Goal: Task Accomplishment & Management: Use online tool/utility

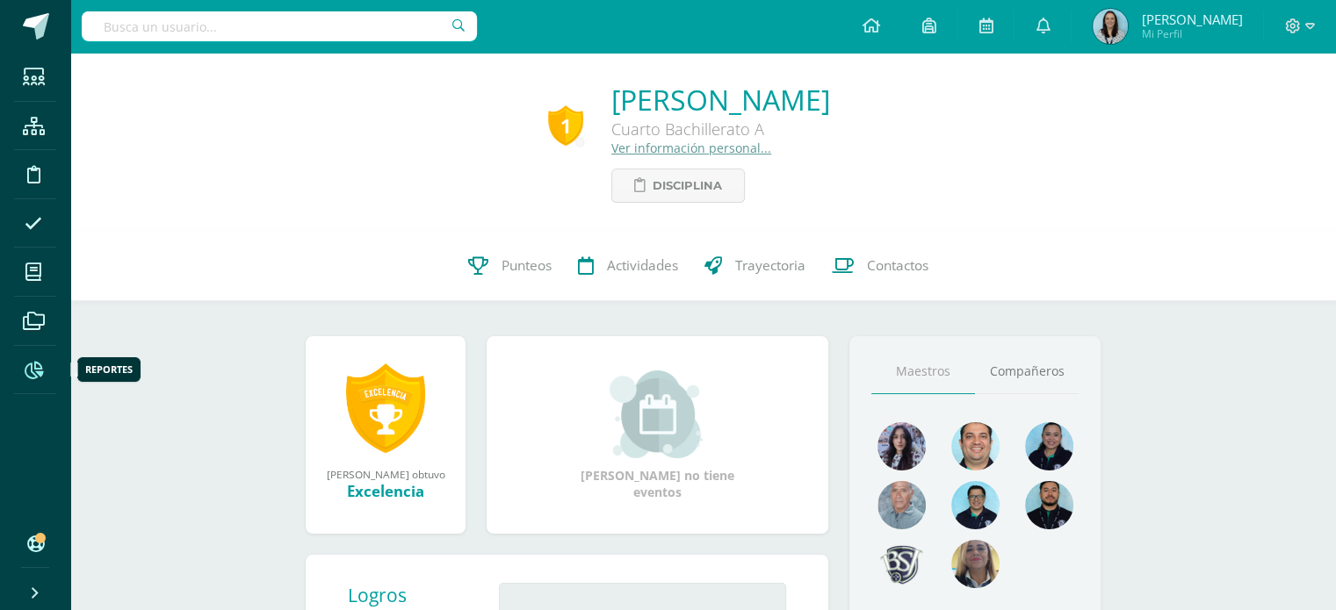
click at [33, 371] on icon at bounding box center [34, 371] width 18 height 18
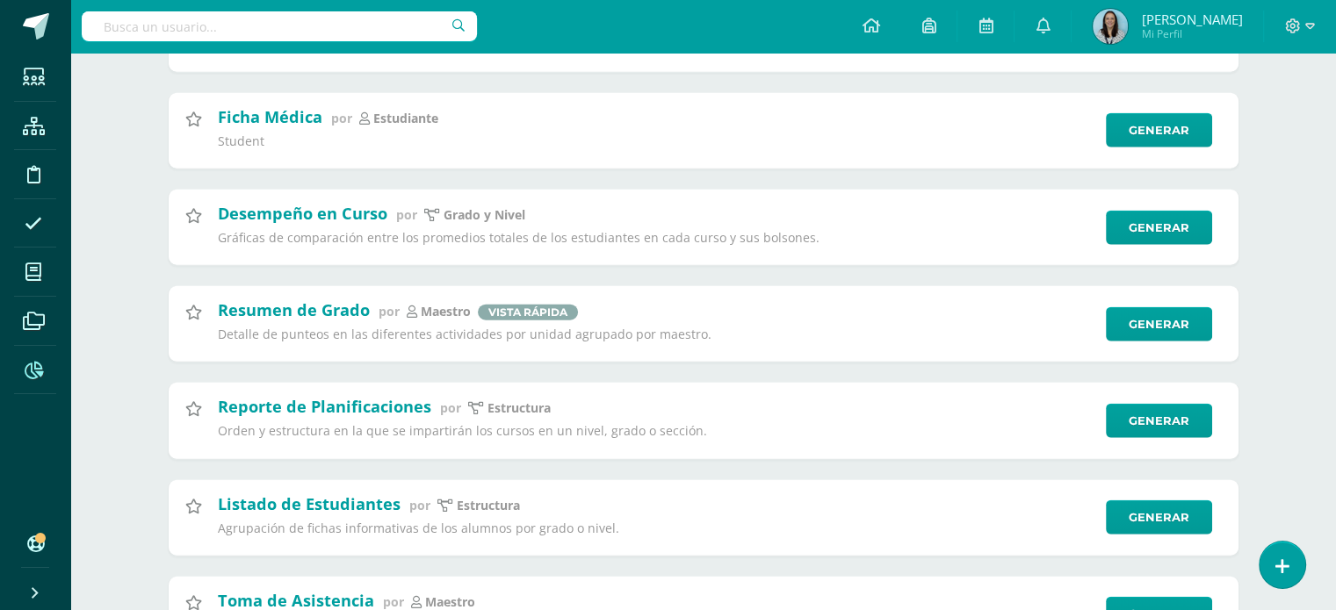
scroll to position [4123, 0]
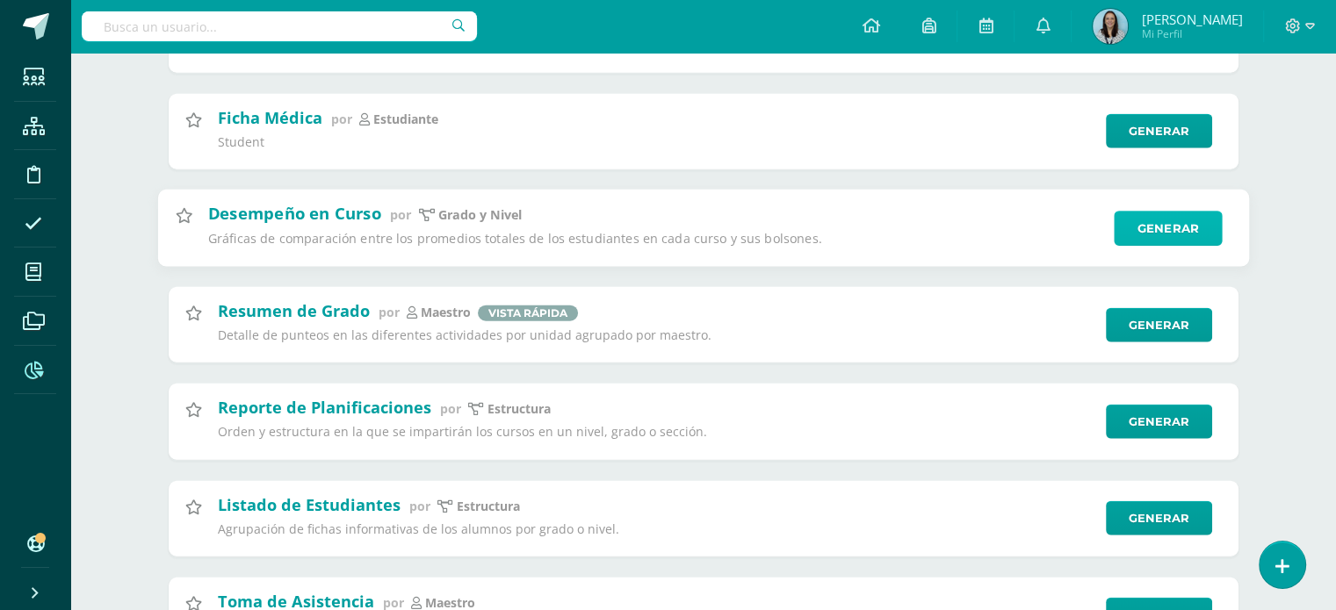
click at [1156, 246] on link "Generar" at bounding box center [1168, 228] width 108 height 35
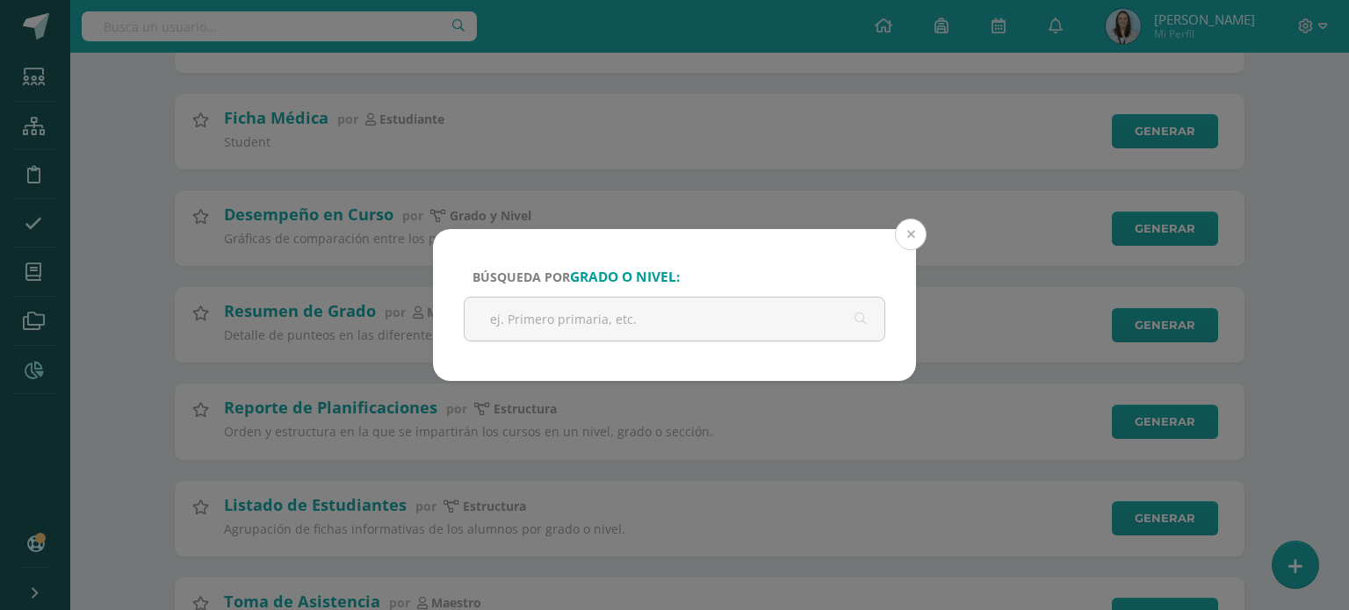
click at [908, 234] on button at bounding box center [911, 235] width 32 height 32
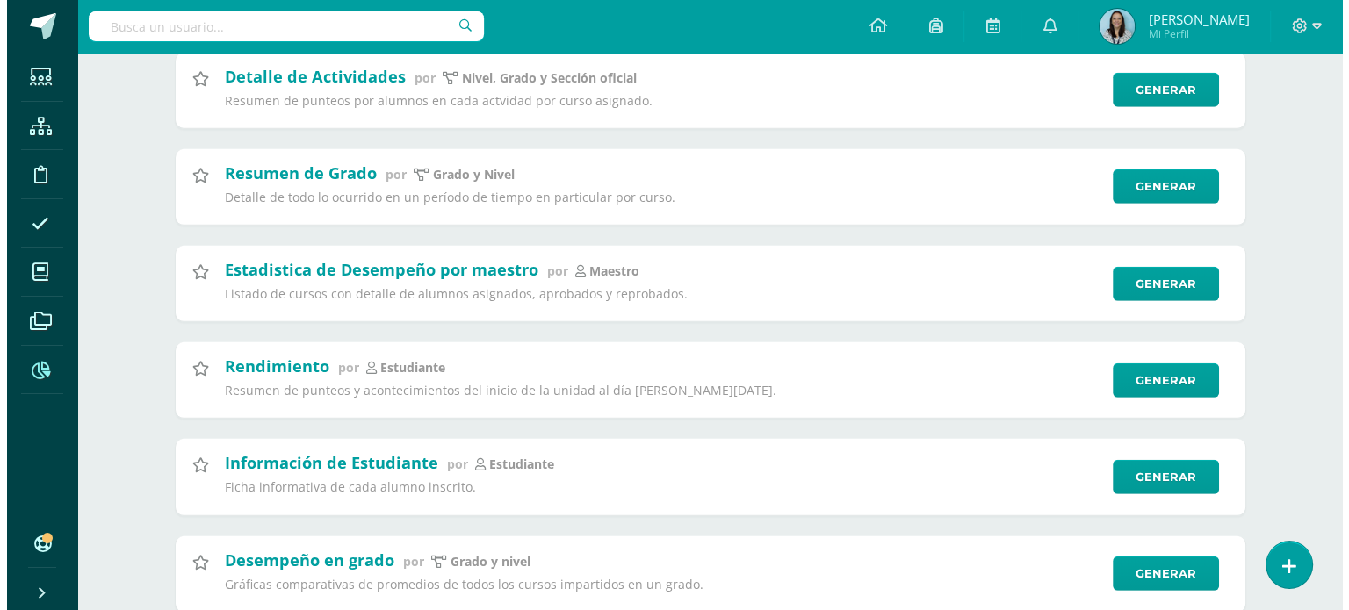
scroll to position [4943, 0]
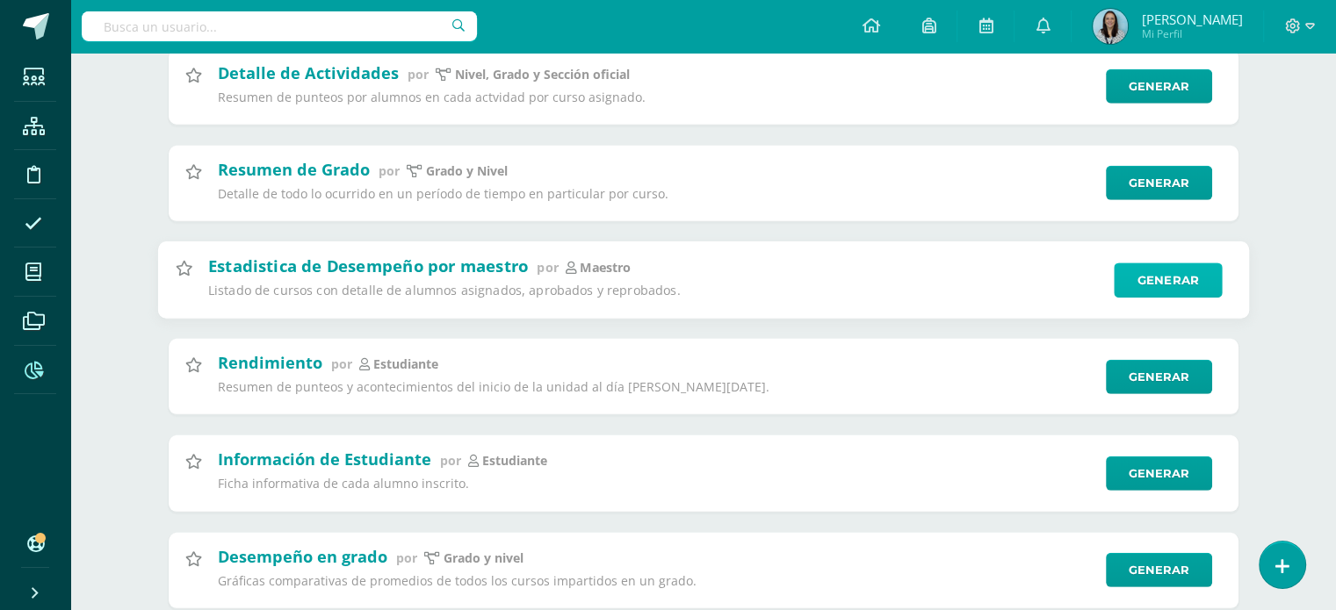
click at [1145, 298] on link "Generar" at bounding box center [1168, 280] width 108 height 35
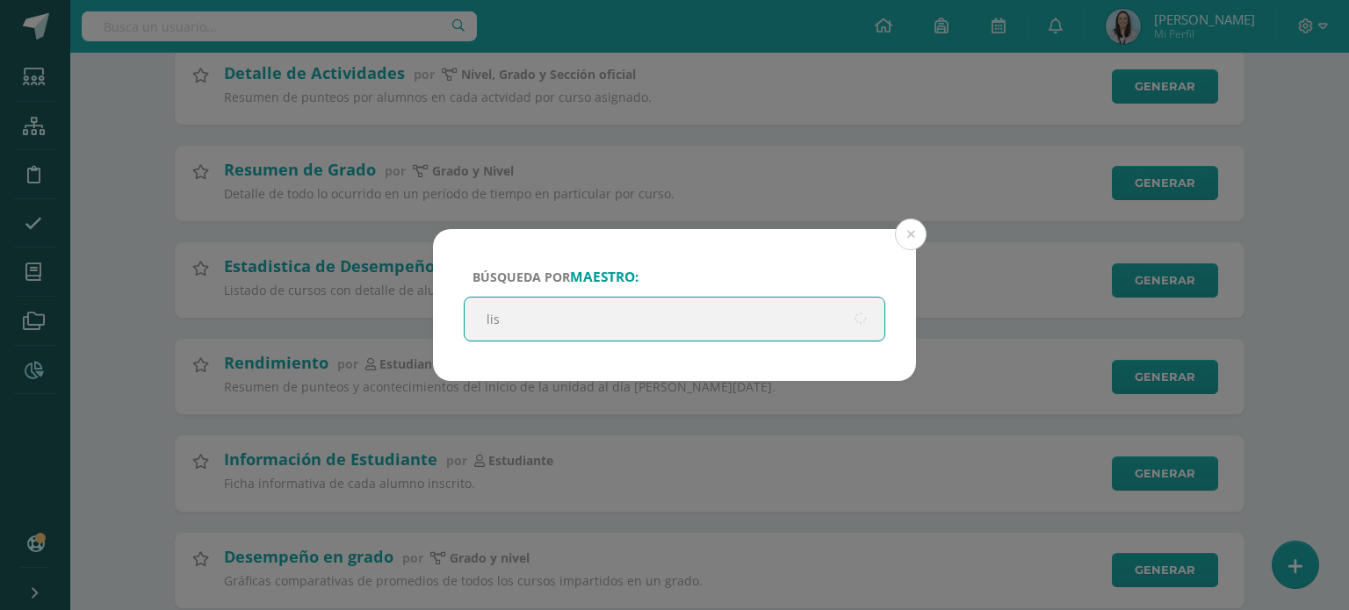
type input "lisa"
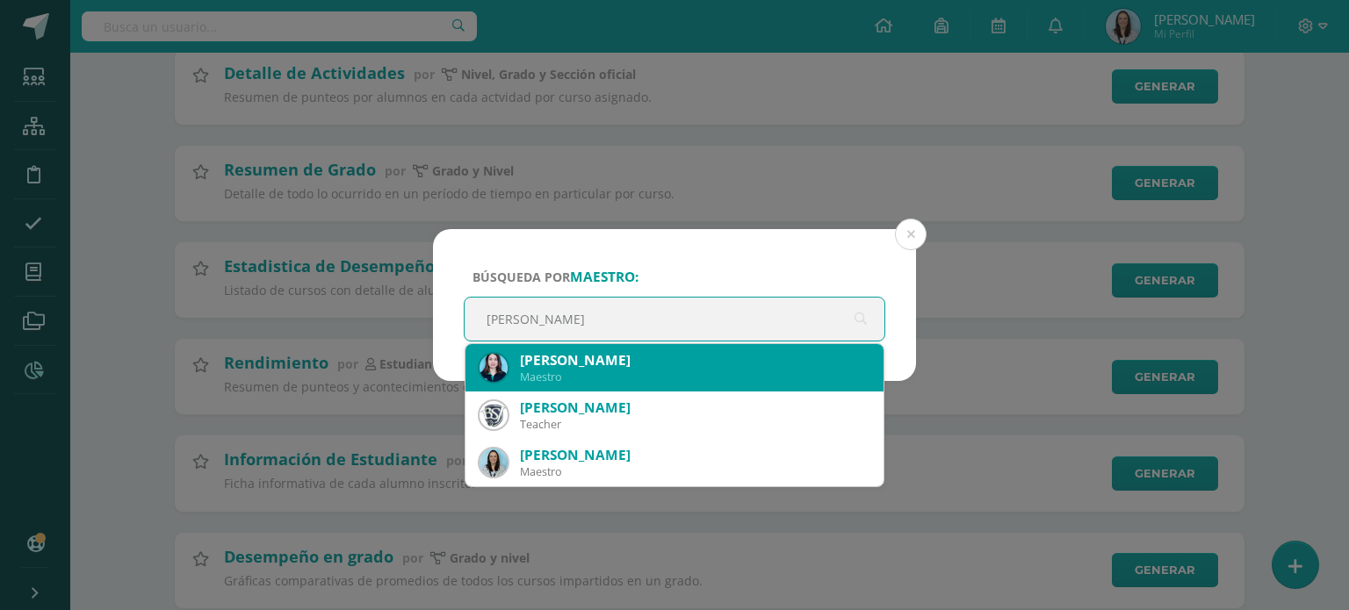
click at [581, 364] on div "Lisa Gámez" at bounding box center [695, 360] width 350 height 18
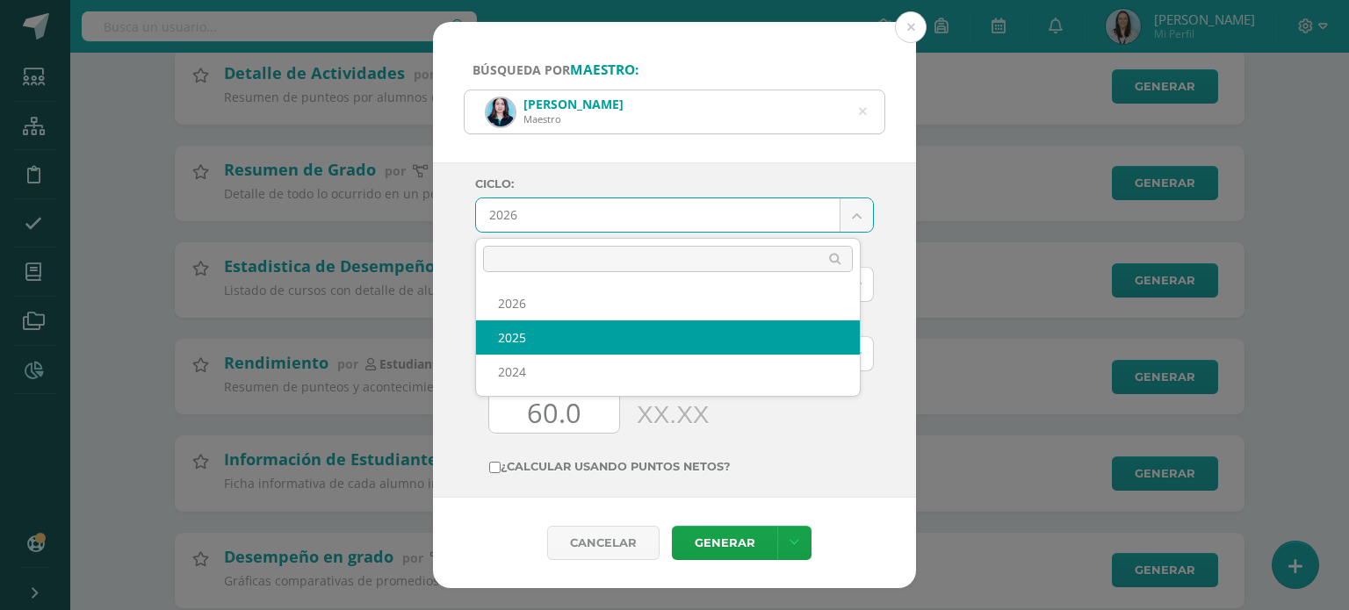
select select "2"
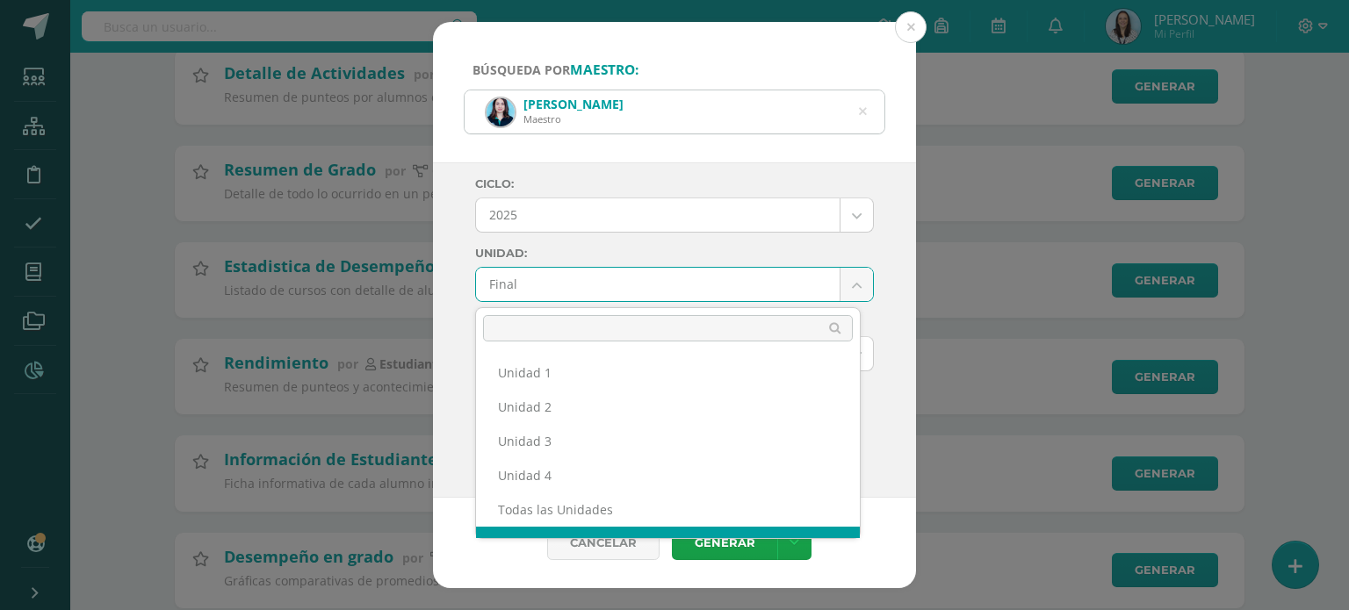
scroll to position [23, 0]
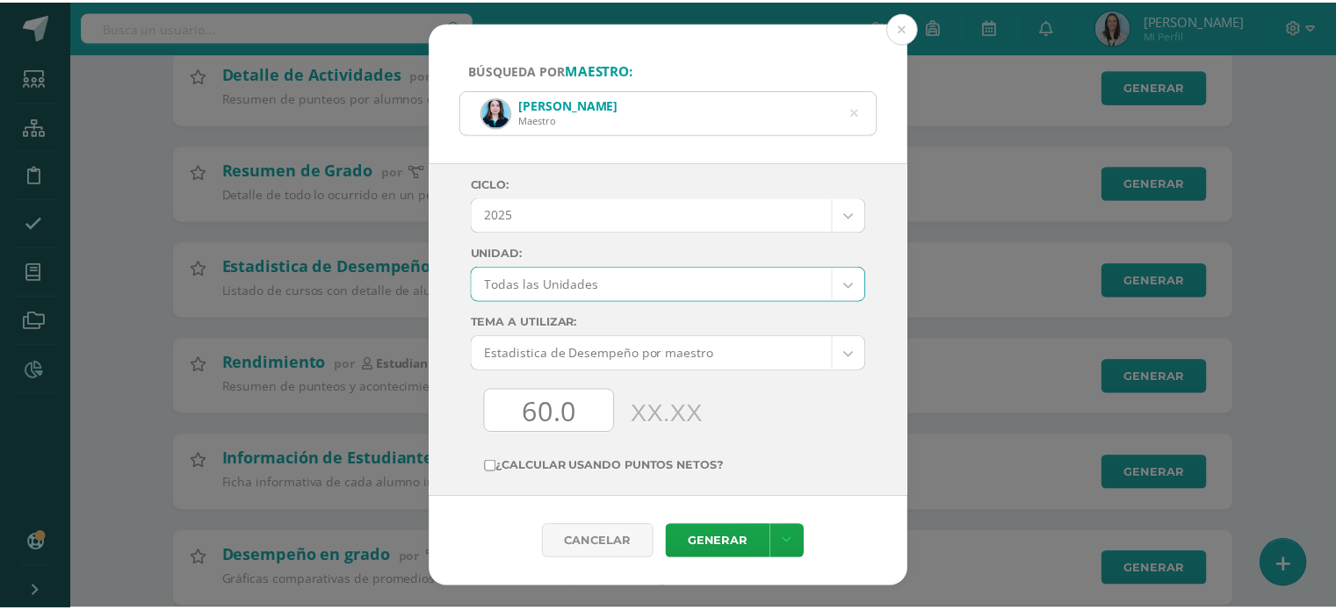
scroll to position [55, 0]
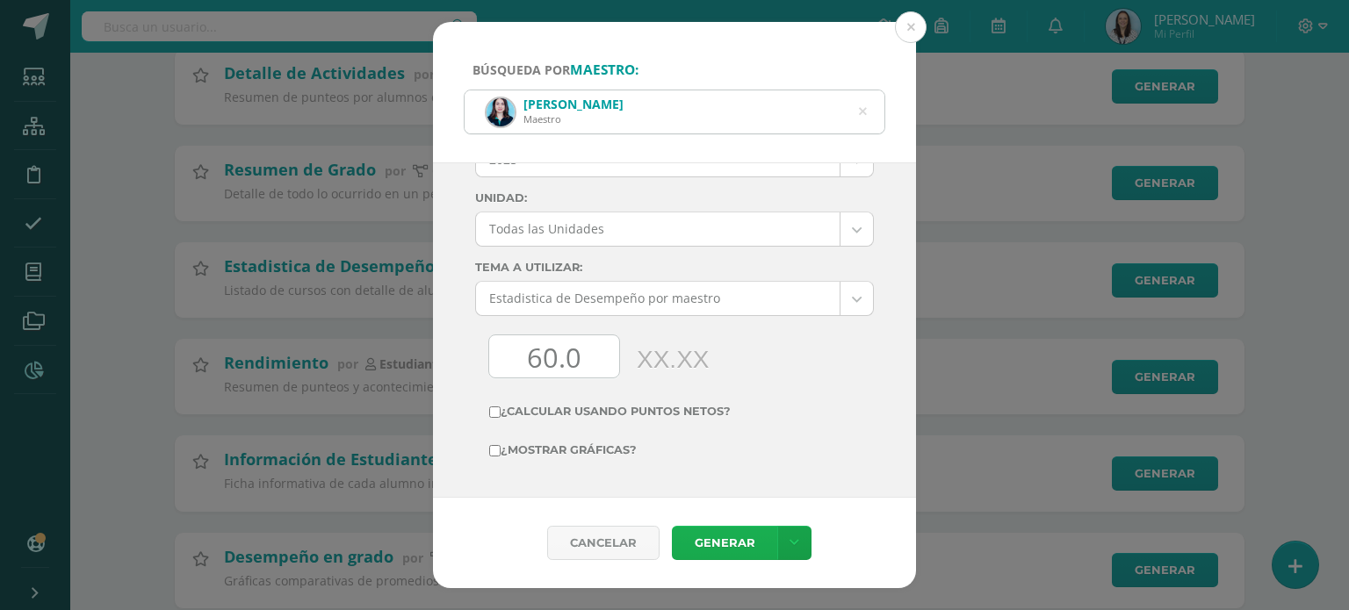
click at [700, 540] on link "Generar" at bounding box center [724, 543] width 105 height 34
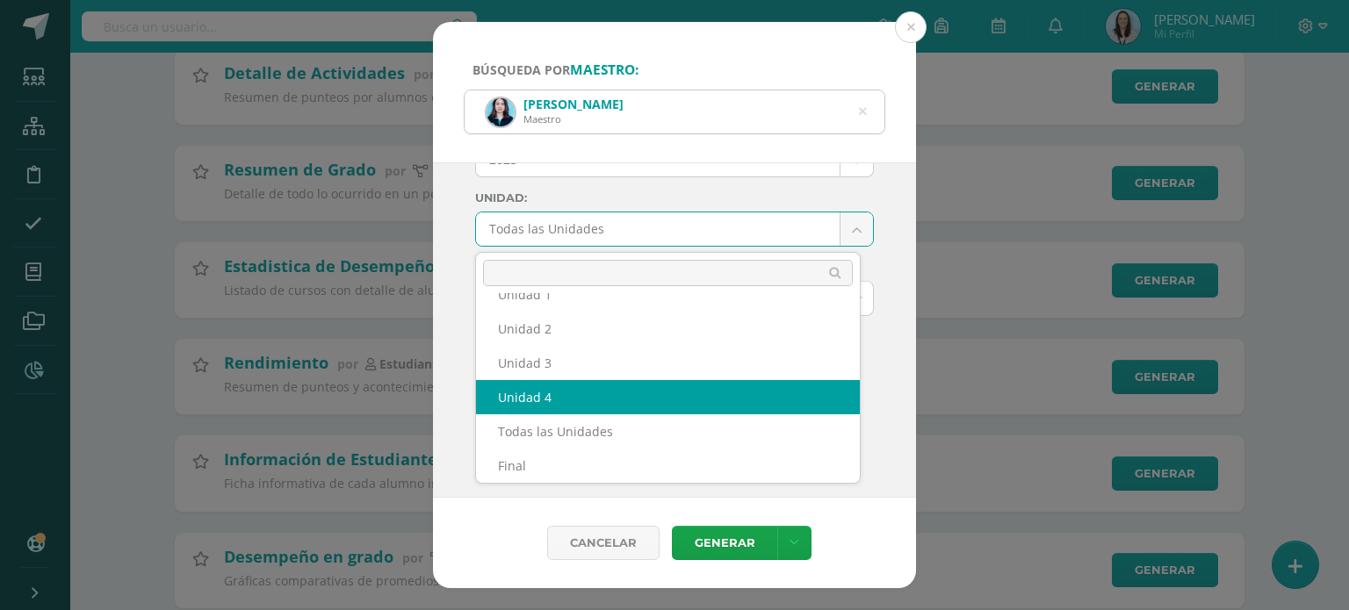
select select "Unidad 4"
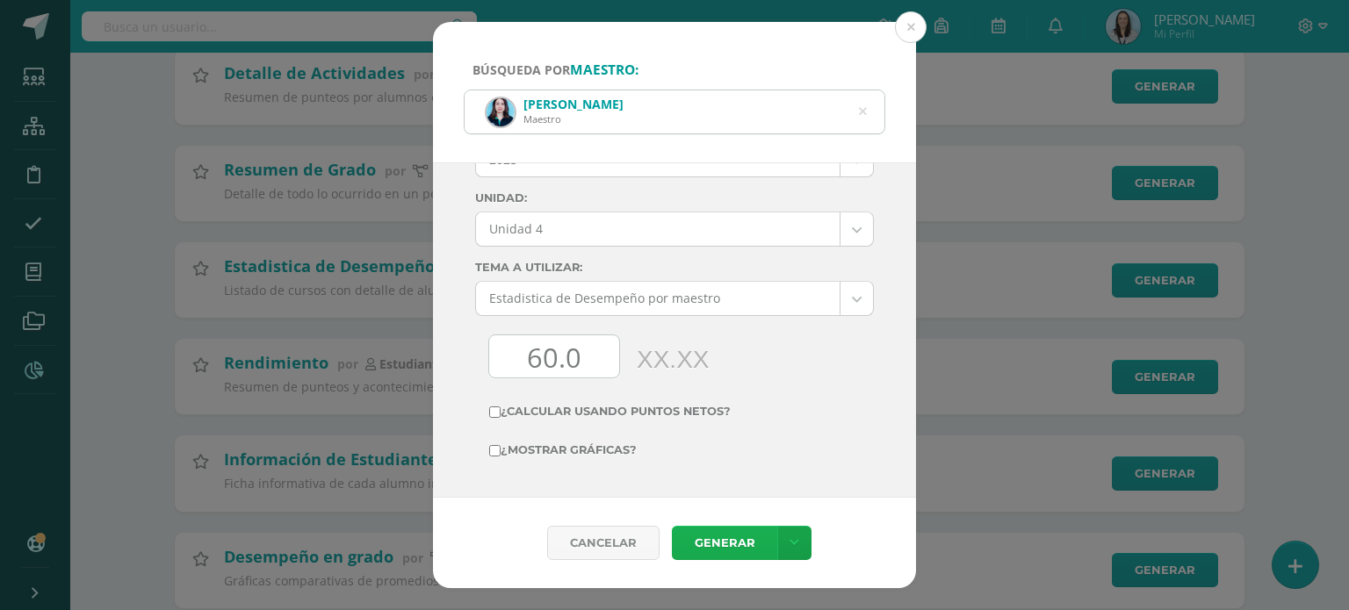
click at [703, 545] on link "Generar" at bounding box center [724, 543] width 105 height 34
click at [912, 23] on button at bounding box center [911, 27] width 32 height 32
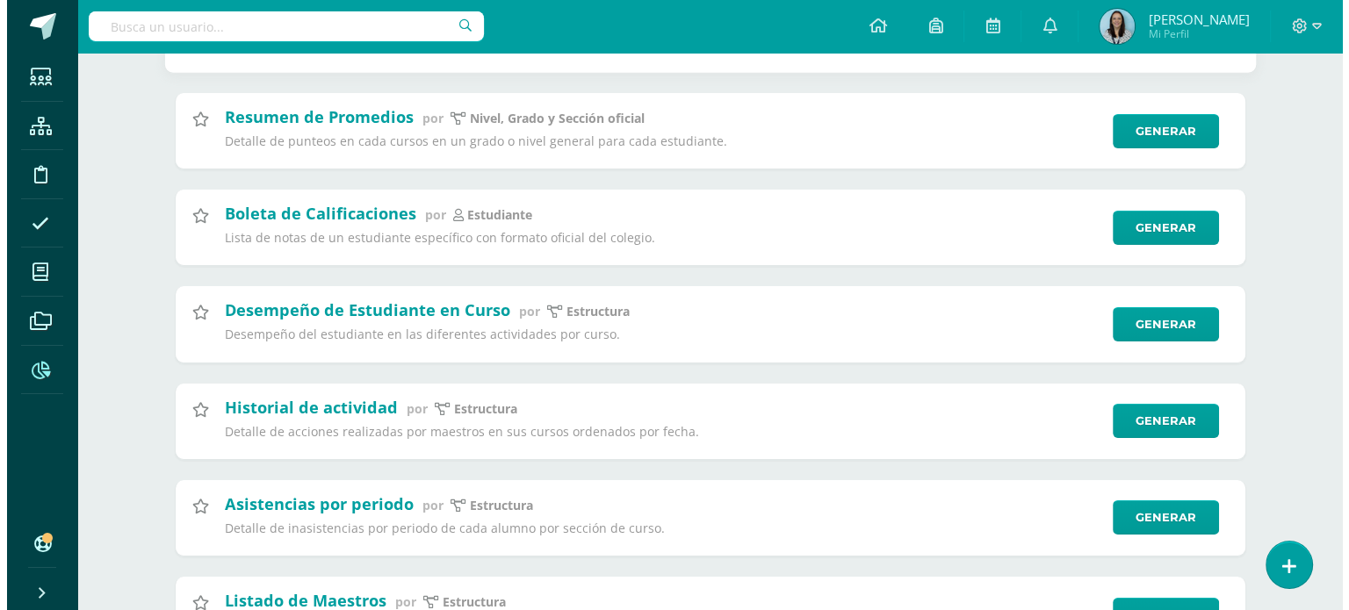
scroll to position [6062, 0]
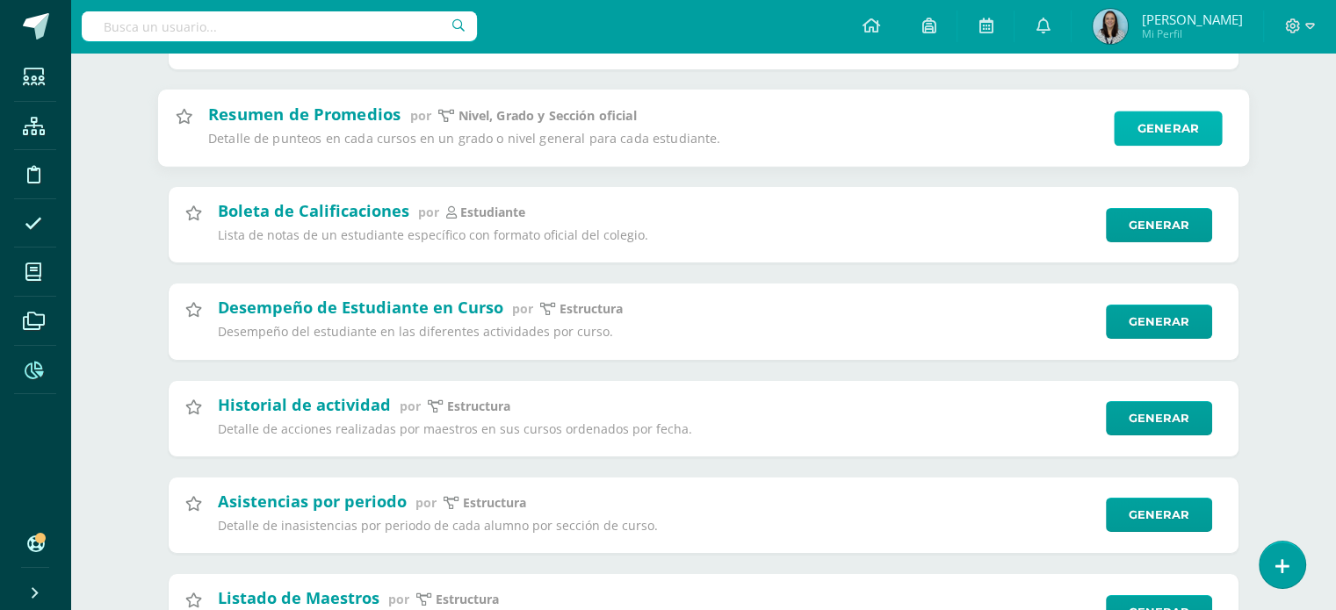
click at [1150, 146] on link "Generar" at bounding box center [1168, 128] width 108 height 35
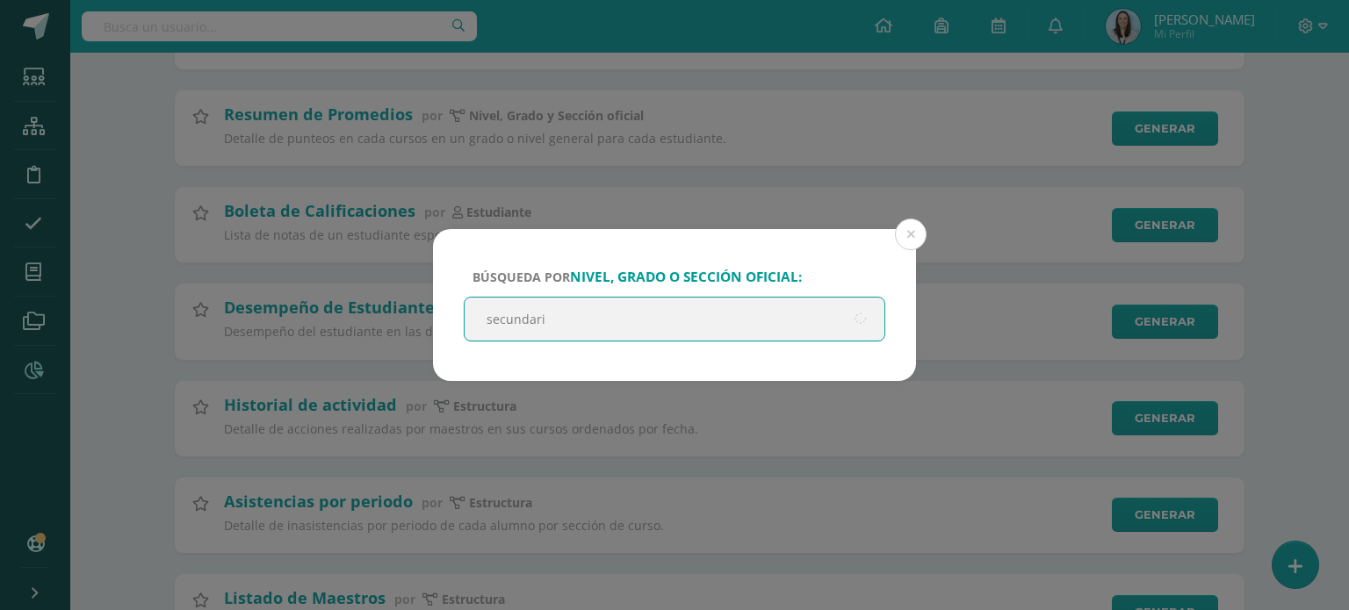
type input "secundaria"
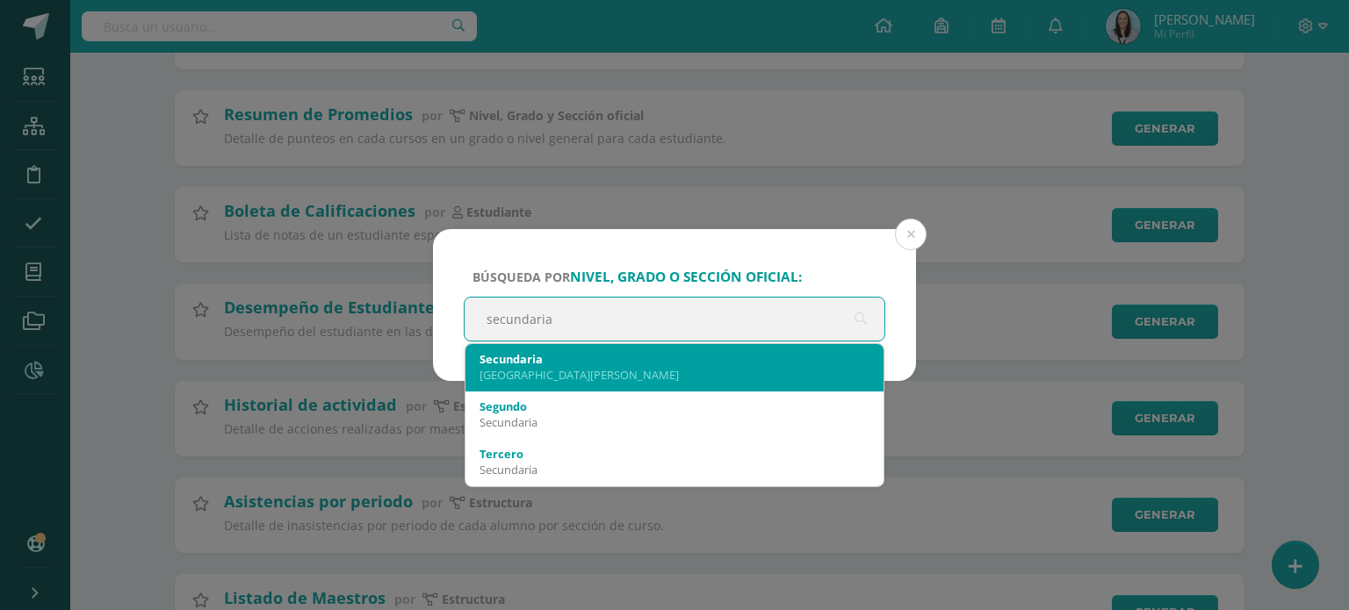
click at [681, 371] on div "Colegio Bilingüe San Juan" at bounding box center [675, 375] width 390 height 16
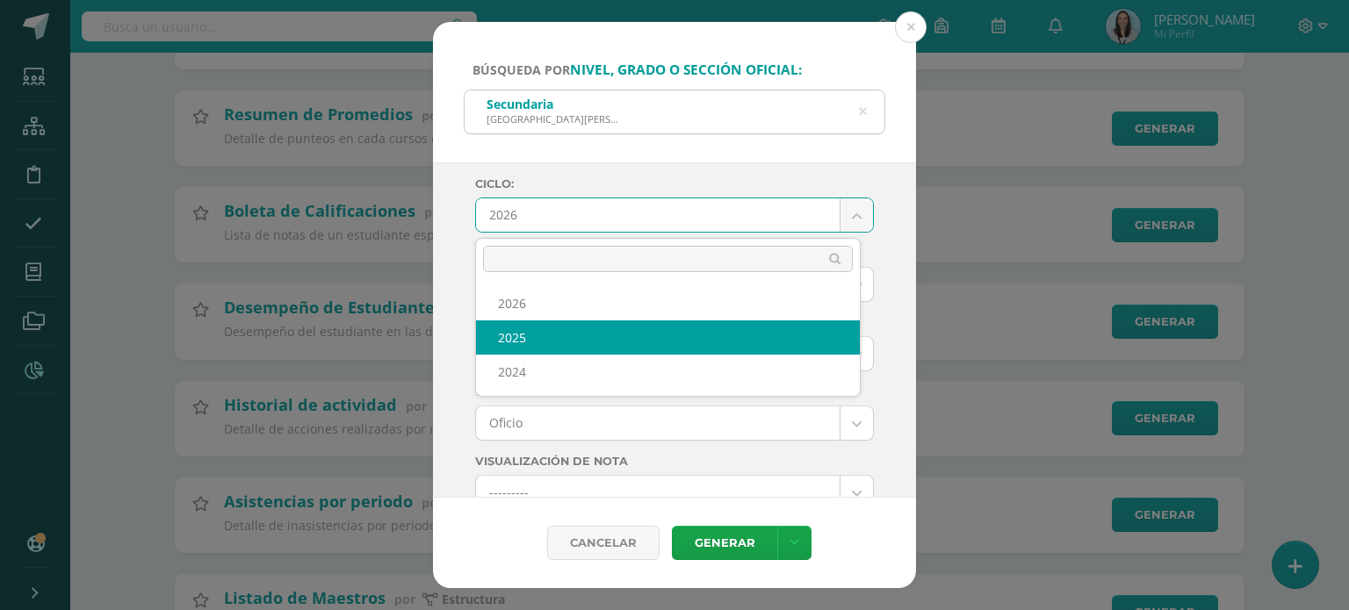
select select "2"
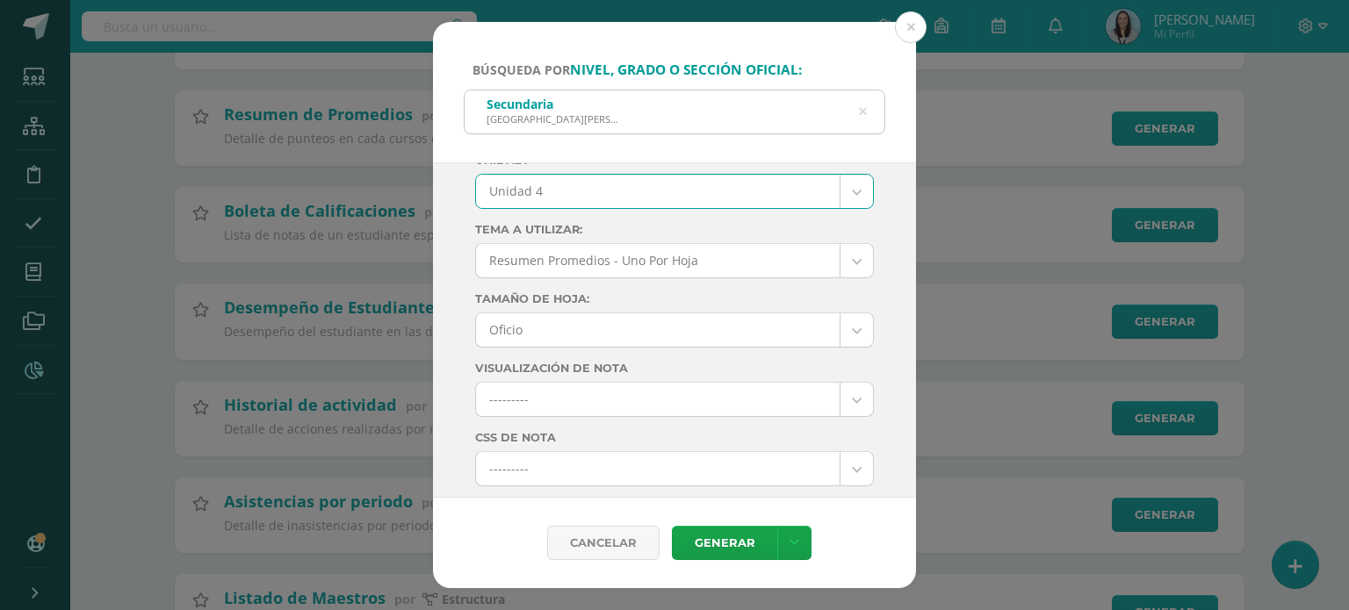
scroll to position [81, 0]
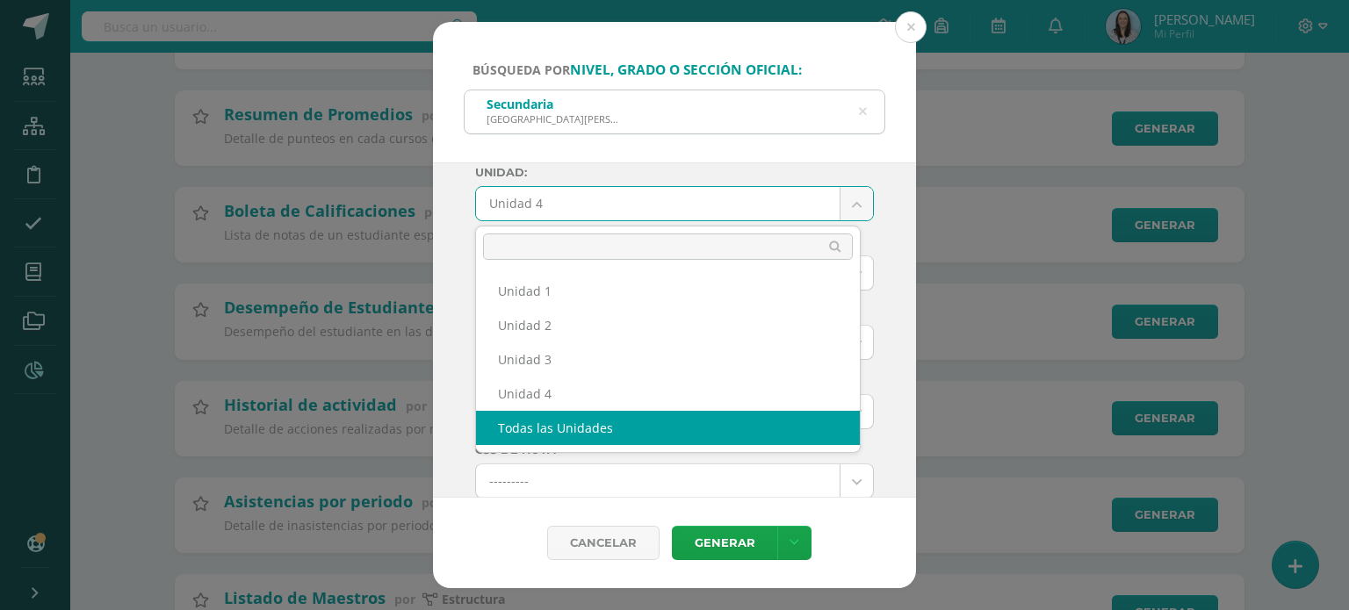
select select "all_units"
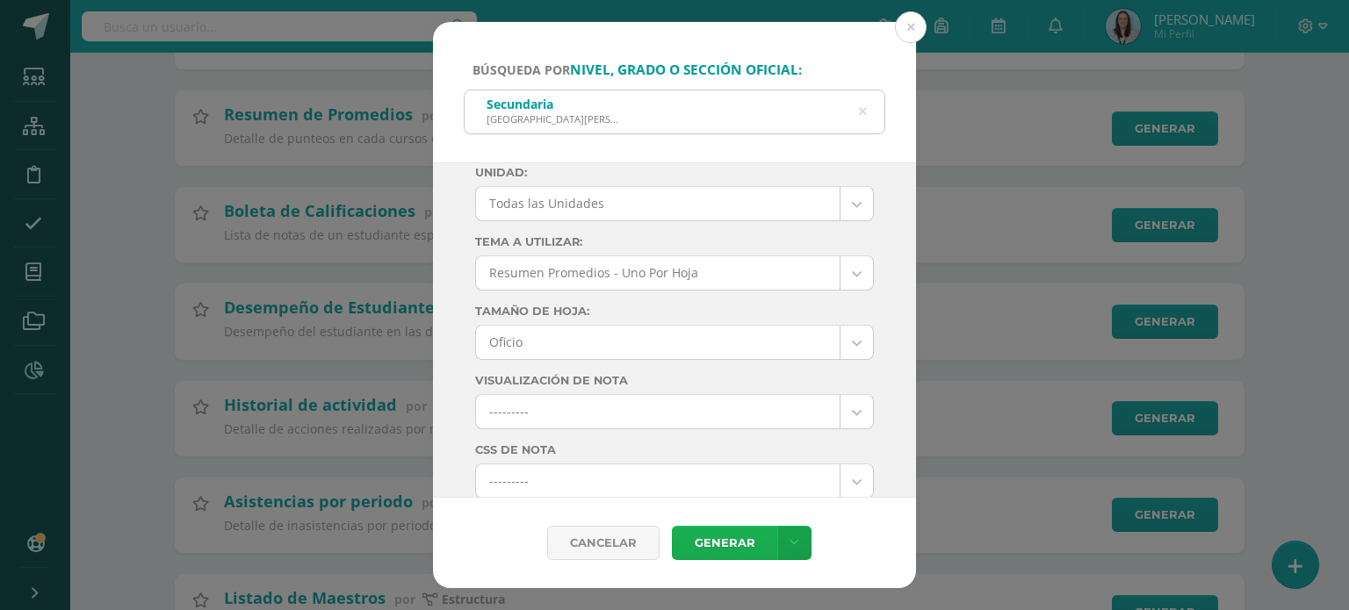
click at [710, 540] on link "Generar" at bounding box center [724, 543] width 105 height 34
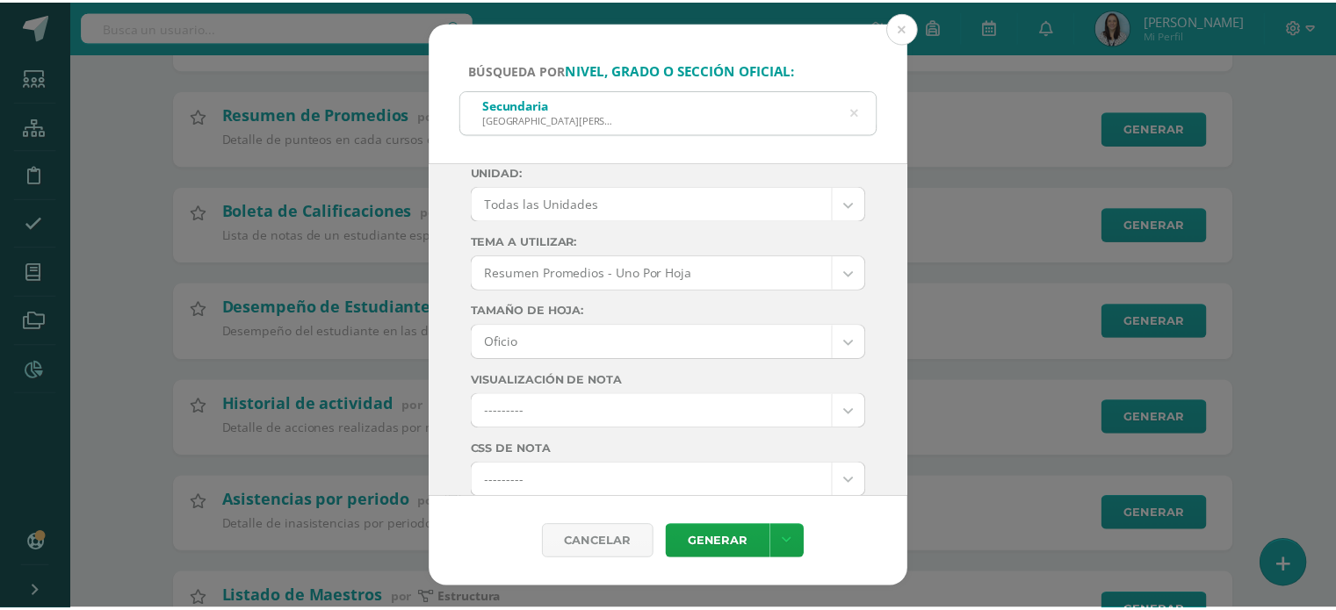
scroll to position [0, 0]
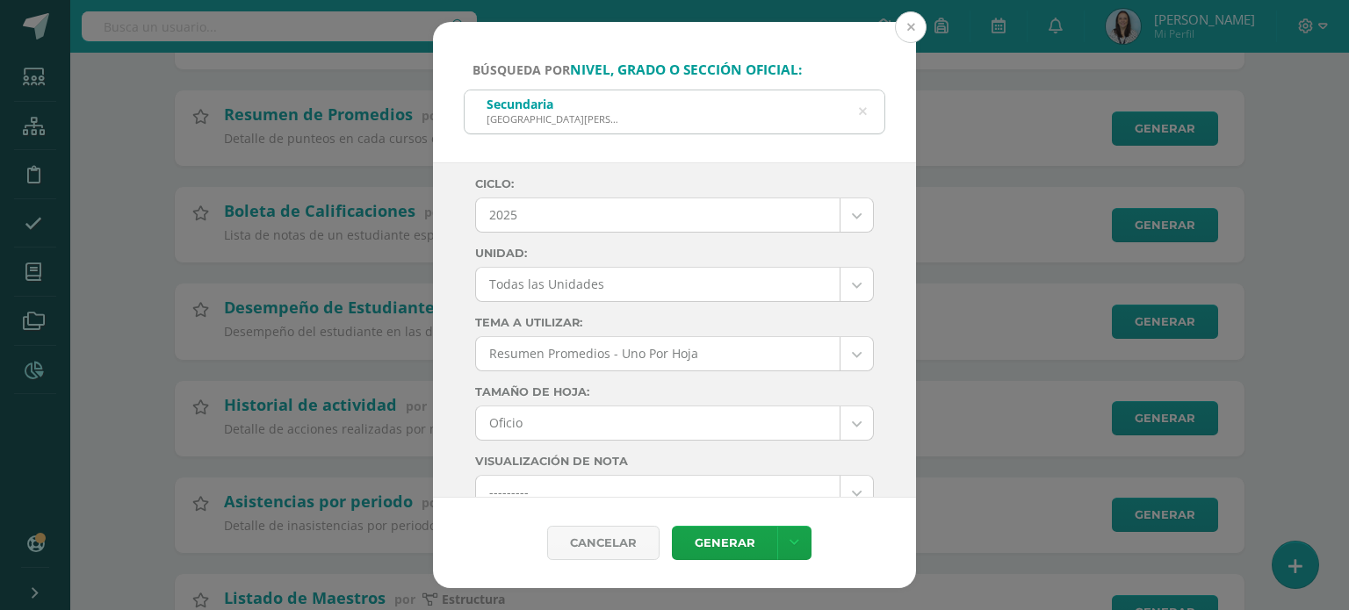
click at [916, 24] on button at bounding box center [911, 27] width 32 height 32
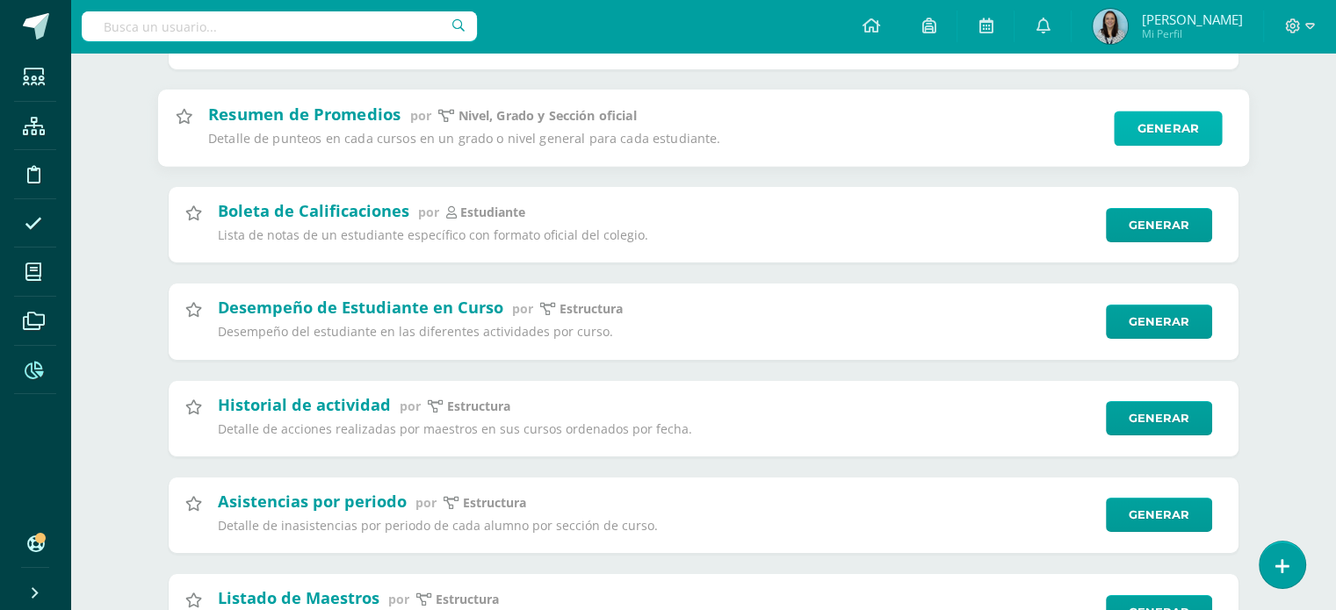
click at [1149, 146] on link "Generar" at bounding box center [1168, 128] width 108 height 35
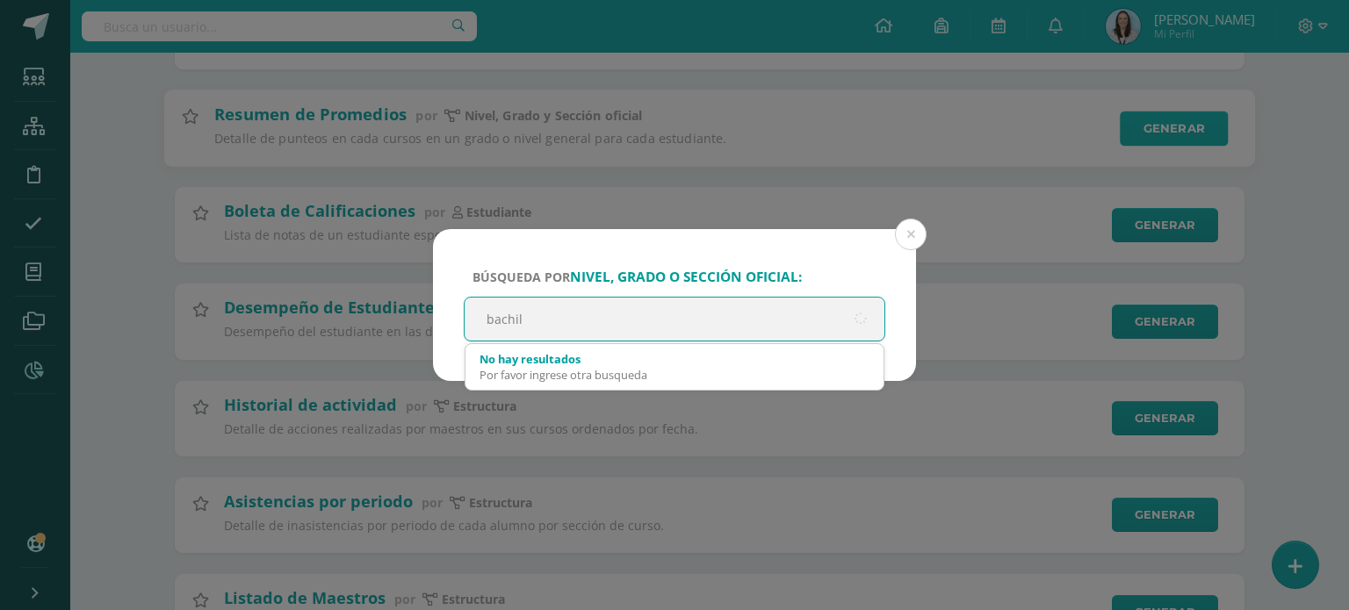
type input "bachill"
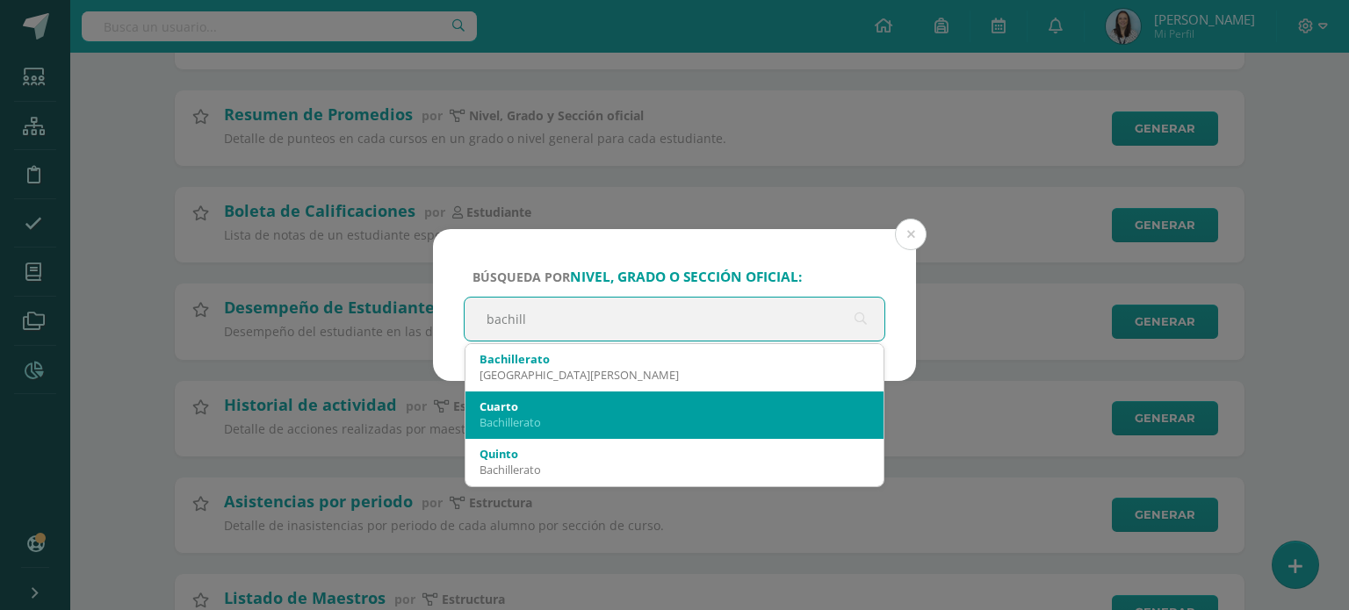
click at [618, 410] on div "Cuarto" at bounding box center [675, 407] width 390 height 16
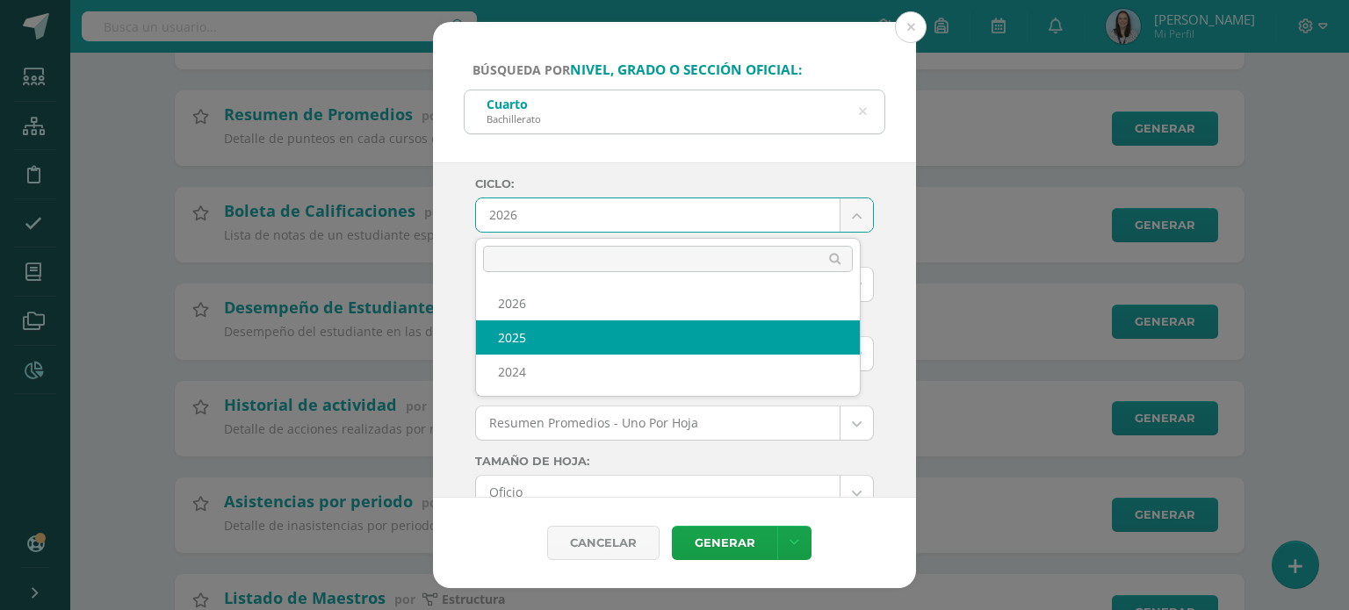
select select "2"
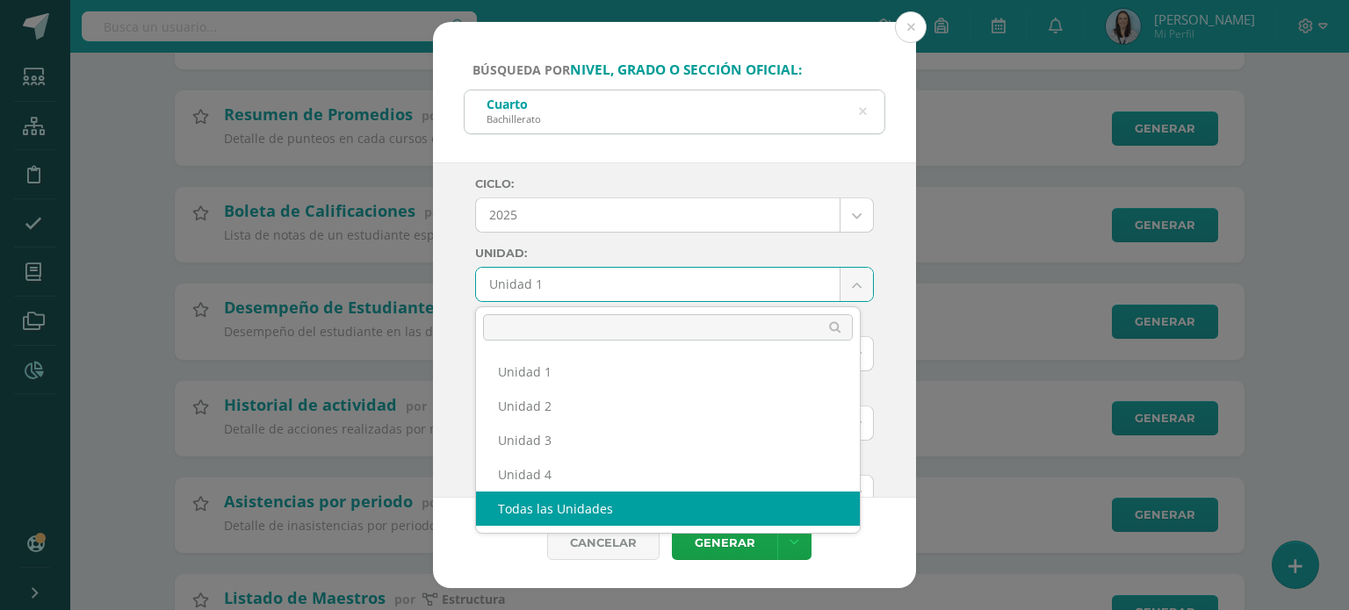
select select "all_units"
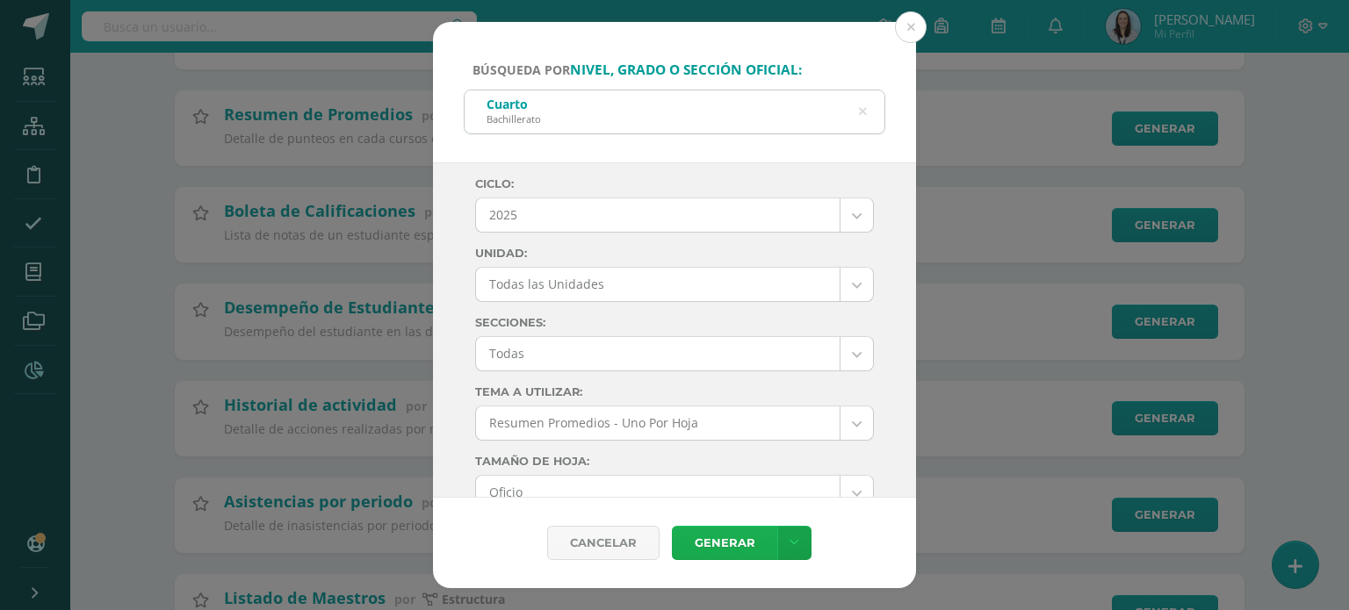
click at [720, 547] on link "Generar" at bounding box center [724, 543] width 105 height 34
click at [917, 32] on button at bounding box center [911, 27] width 32 height 32
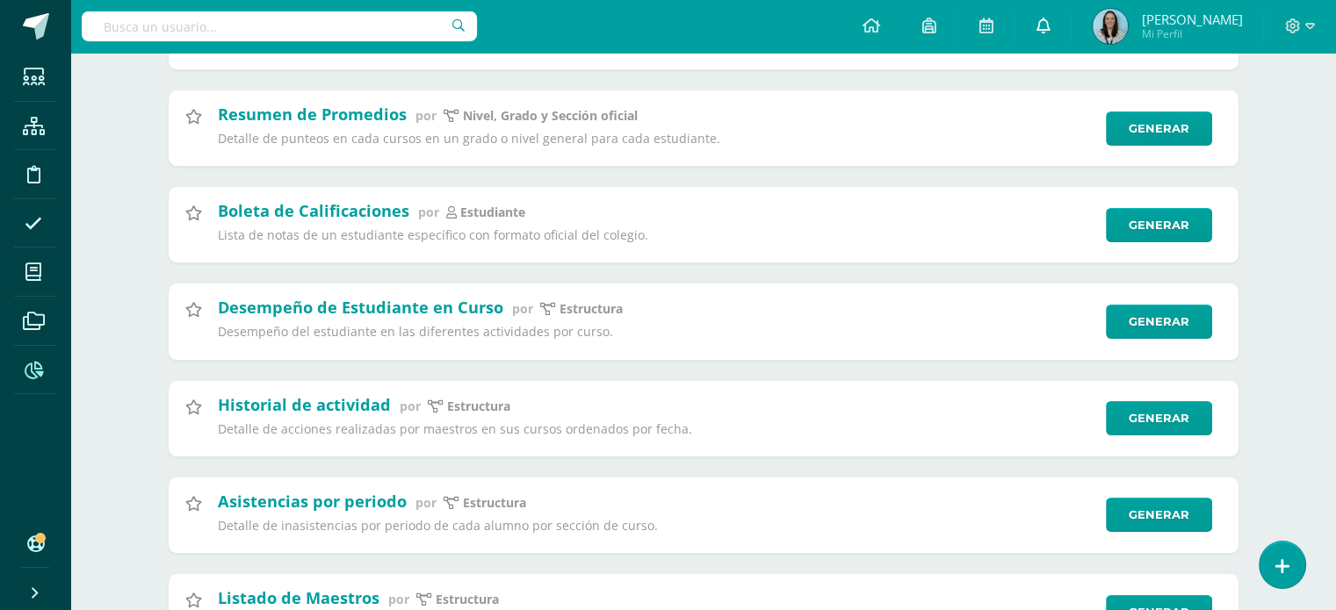
click at [1049, 25] on icon at bounding box center [1042, 26] width 14 height 16
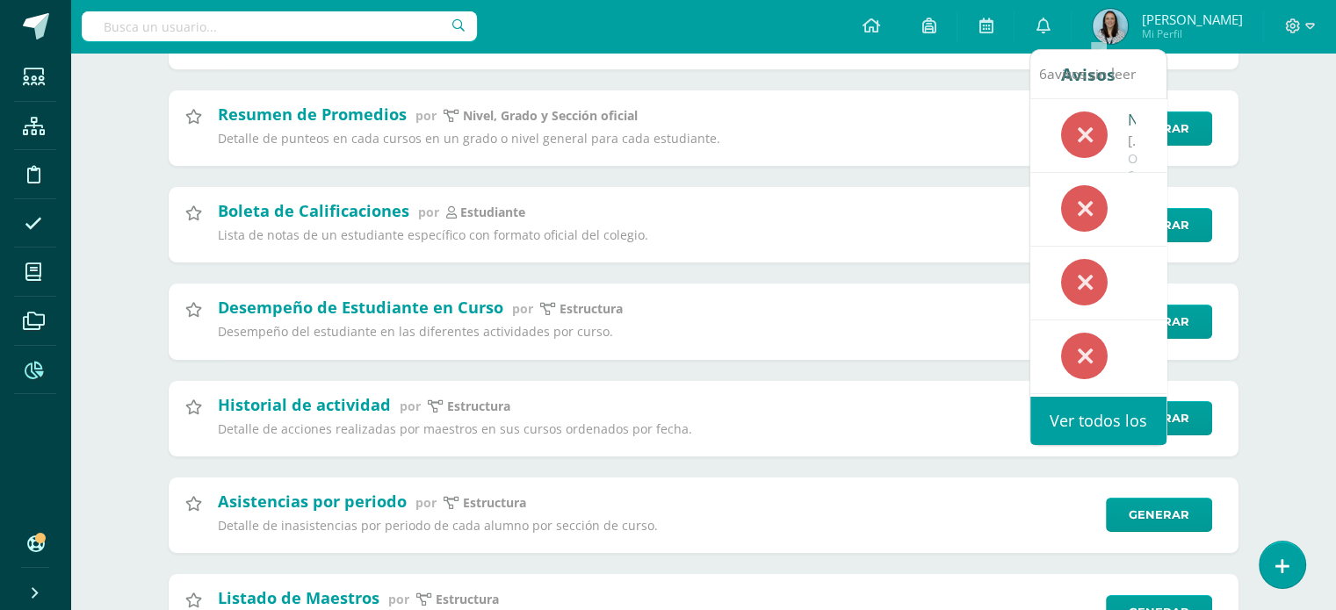
click at [1061, 415] on link "Ver todos los avisos" at bounding box center [1098, 421] width 136 height 48
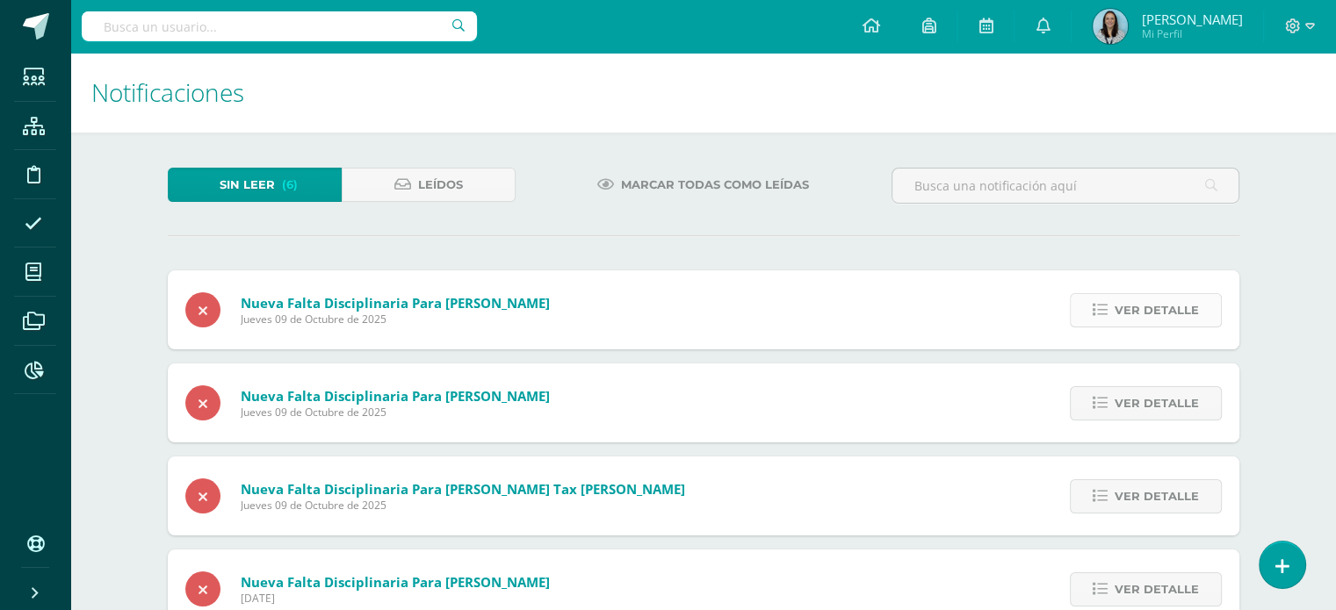
click at [1102, 314] on icon at bounding box center [1099, 310] width 15 height 15
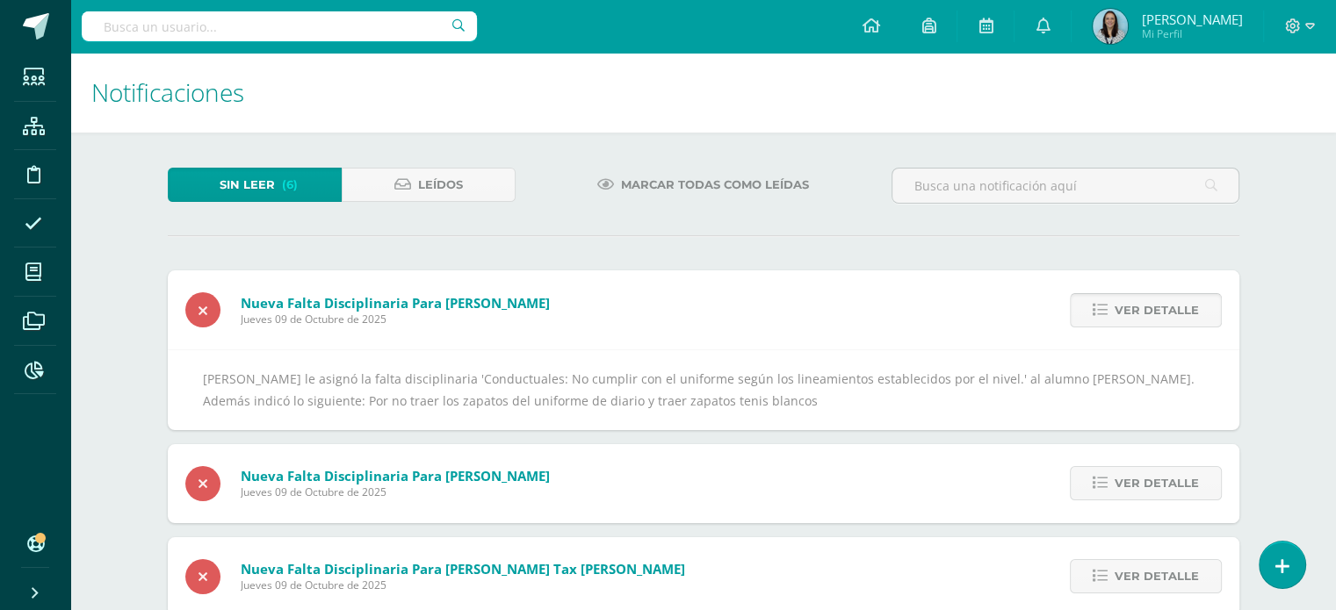
click at [1102, 314] on icon at bounding box center [1099, 310] width 15 height 15
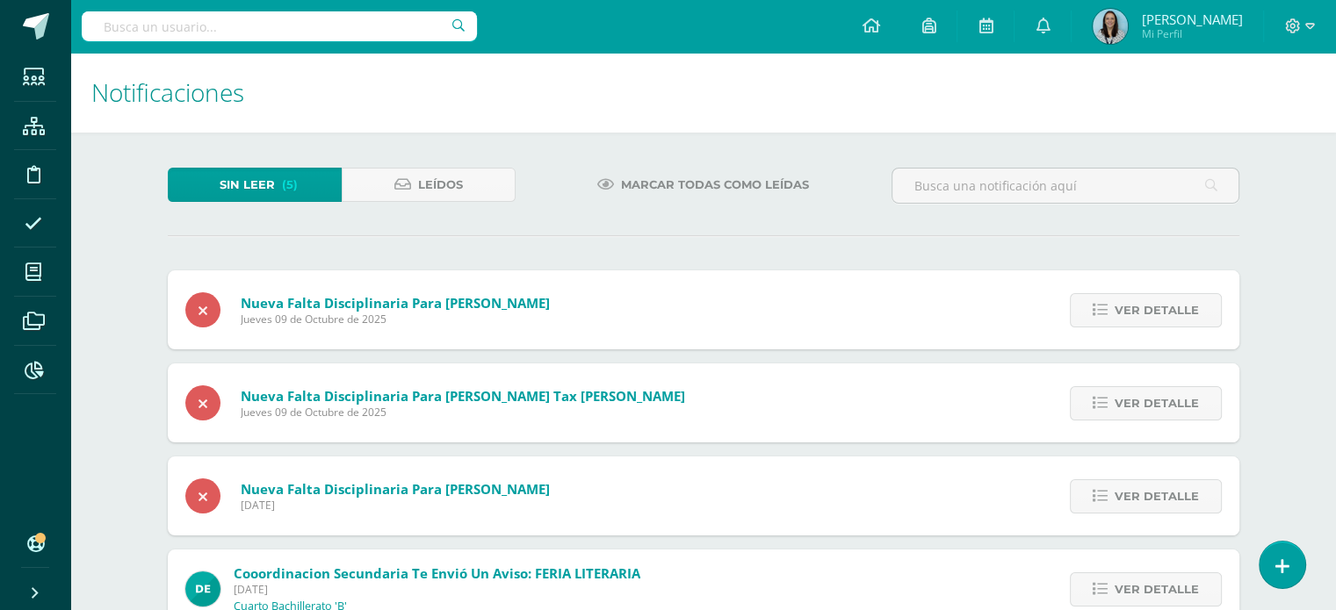
click at [1102, 314] on icon at bounding box center [1099, 310] width 15 height 15
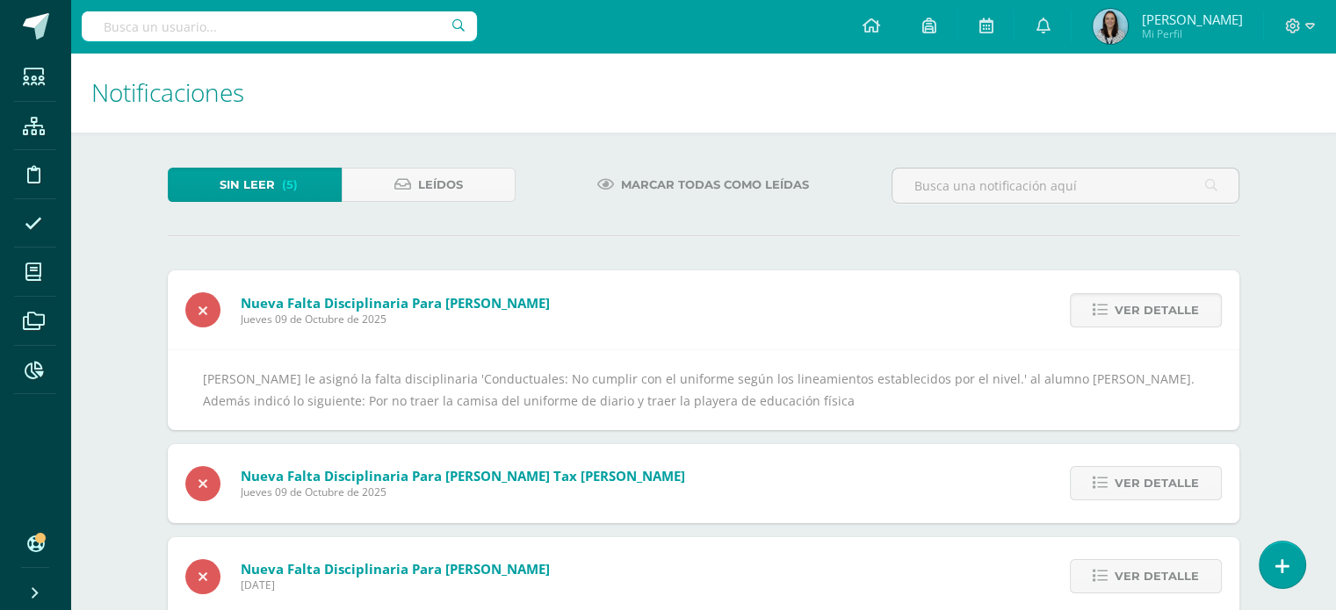
click at [1102, 314] on icon at bounding box center [1099, 310] width 15 height 15
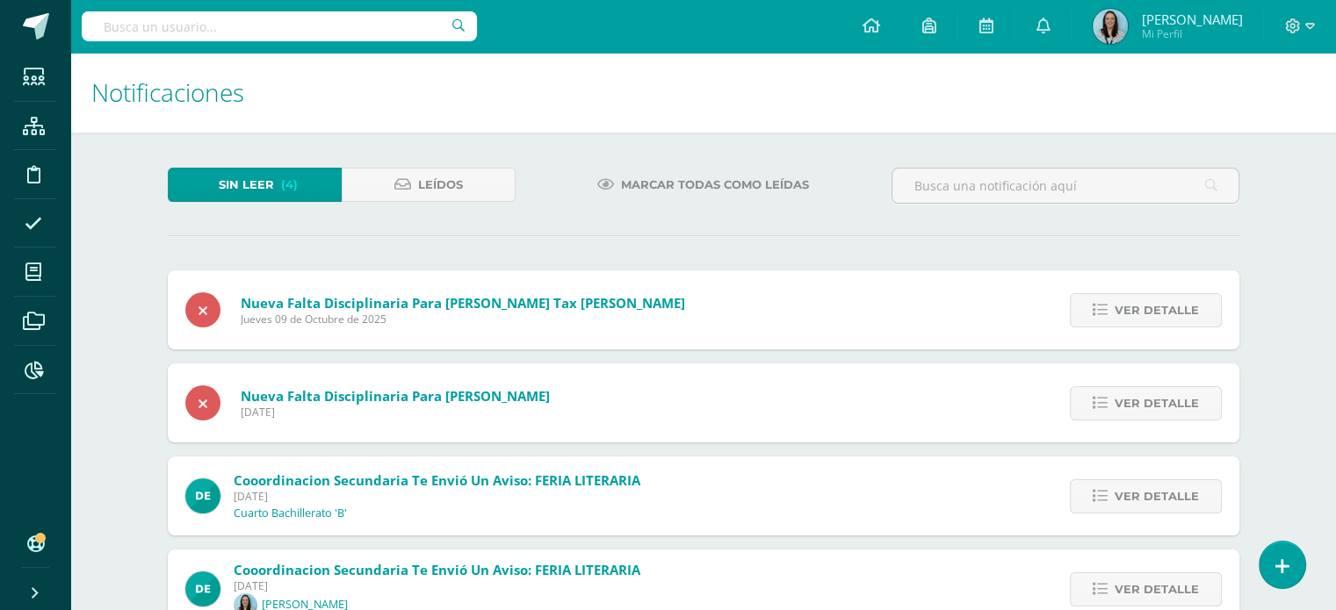
click at [1102, 314] on icon at bounding box center [1099, 310] width 15 height 15
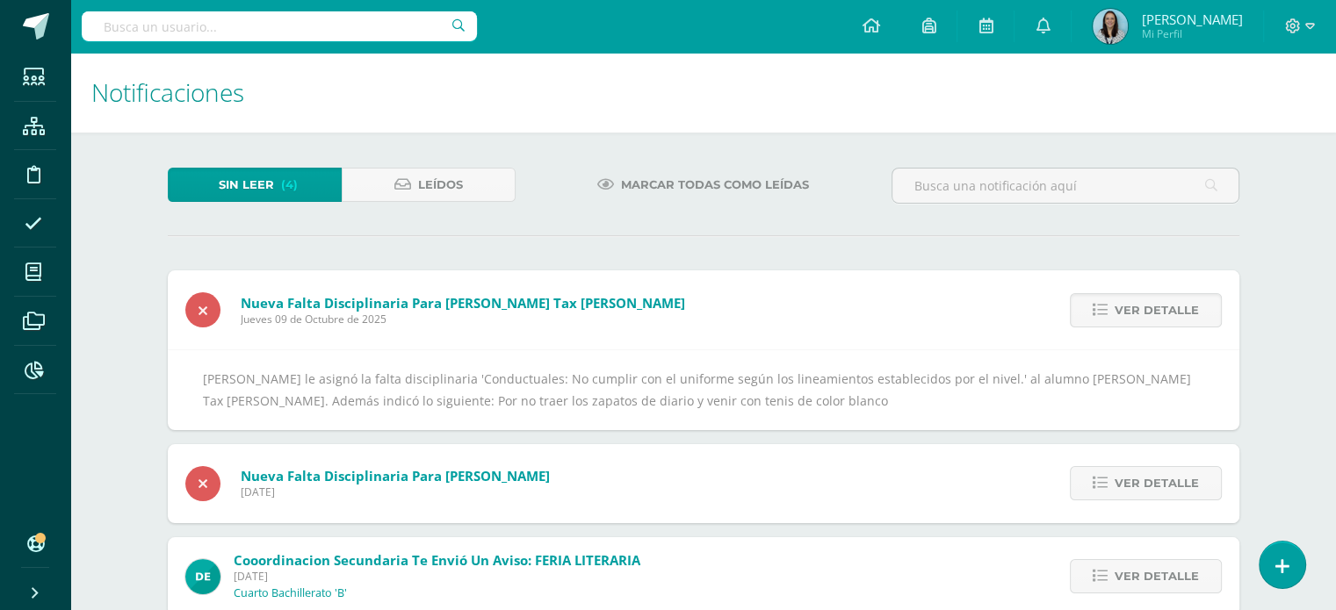
click at [1102, 314] on icon at bounding box center [1099, 310] width 15 height 15
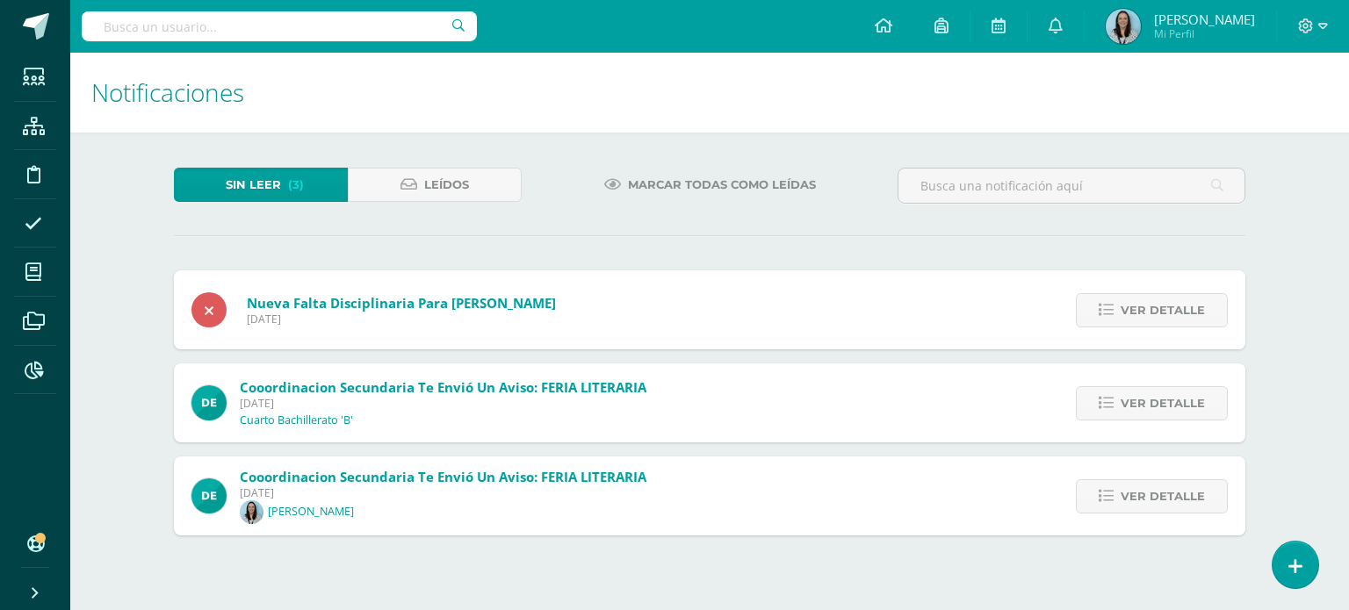
click at [1102, 314] on icon at bounding box center [1106, 310] width 15 height 15
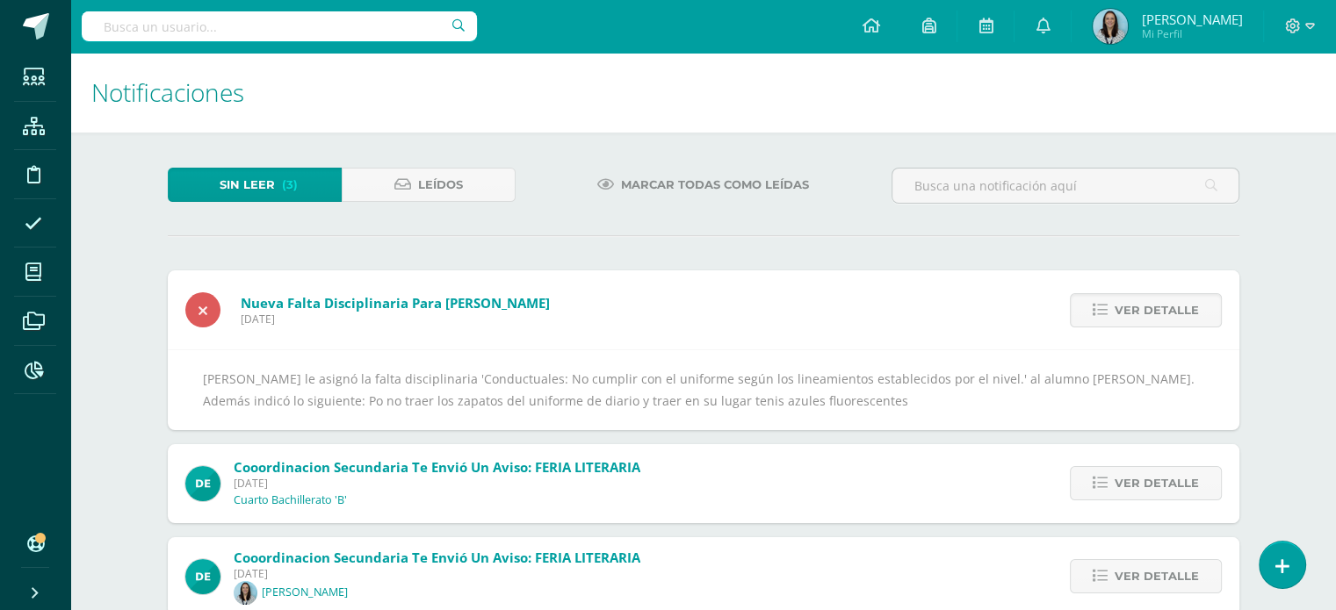
click at [1102, 314] on icon at bounding box center [1099, 310] width 15 height 15
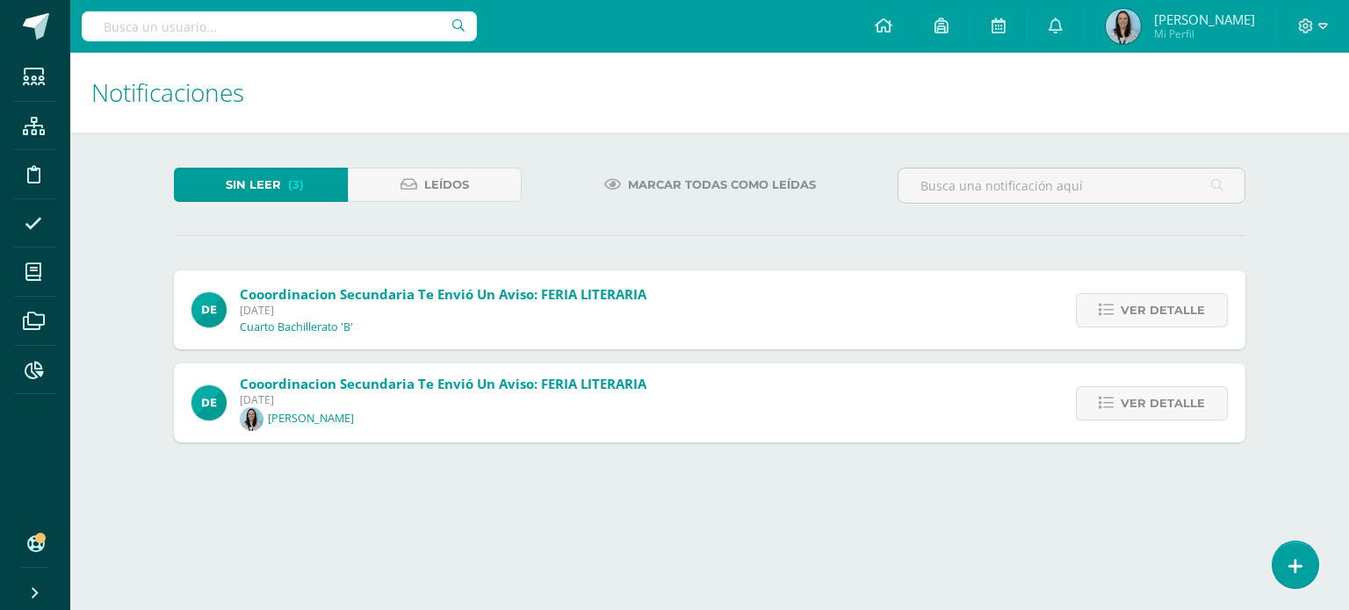
click at [1102, 314] on icon at bounding box center [1106, 310] width 15 height 15
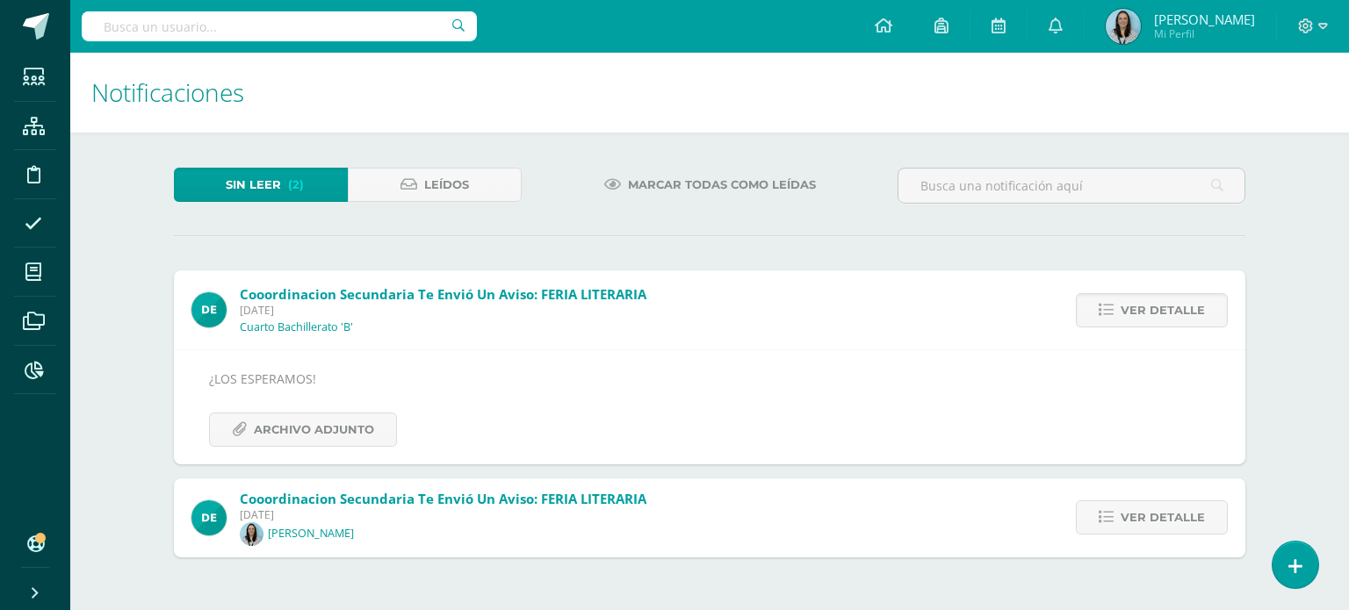
click at [1102, 314] on icon at bounding box center [1106, 310] width 15 height 15
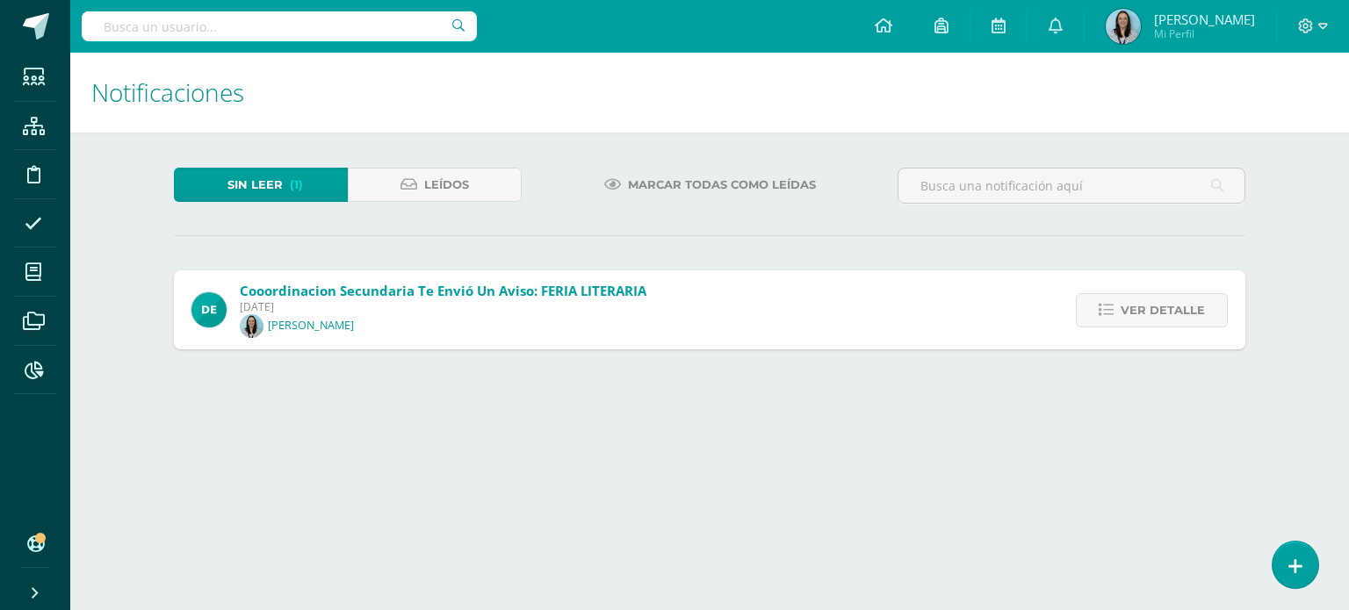
click at [1102, 314] on icon at bounding box center [1106, 310] width 15 height 15
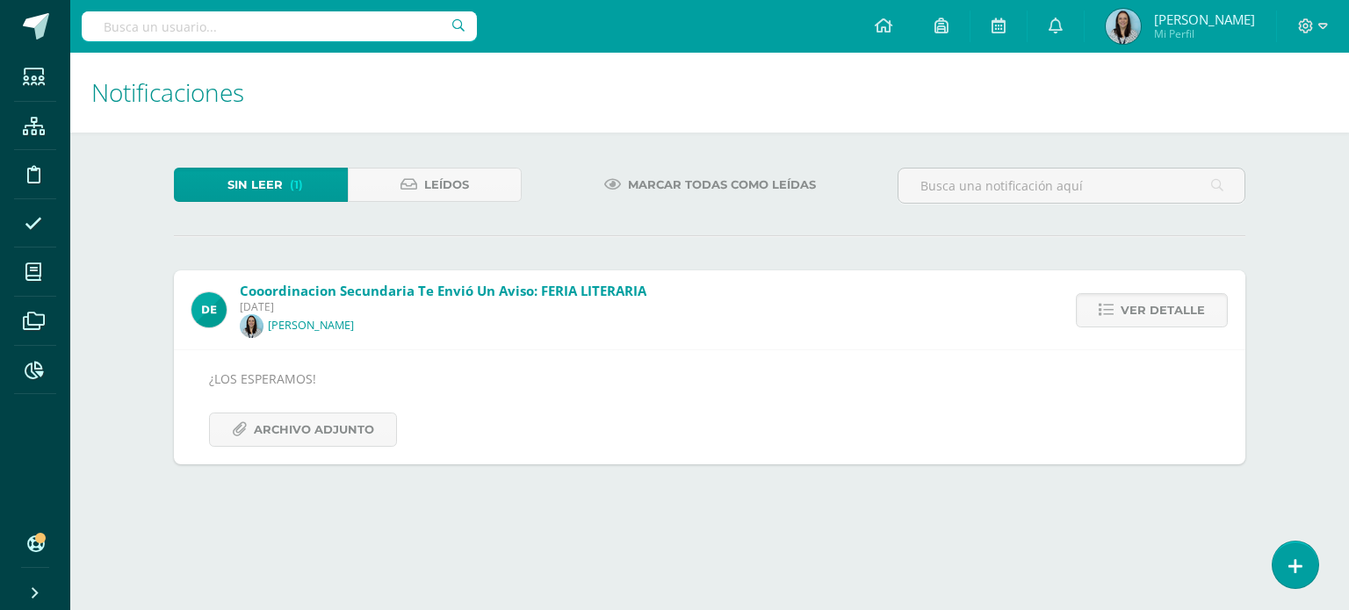
click at [1102, 314] on icon at bounding box center [1106, 310] width 15 height 15
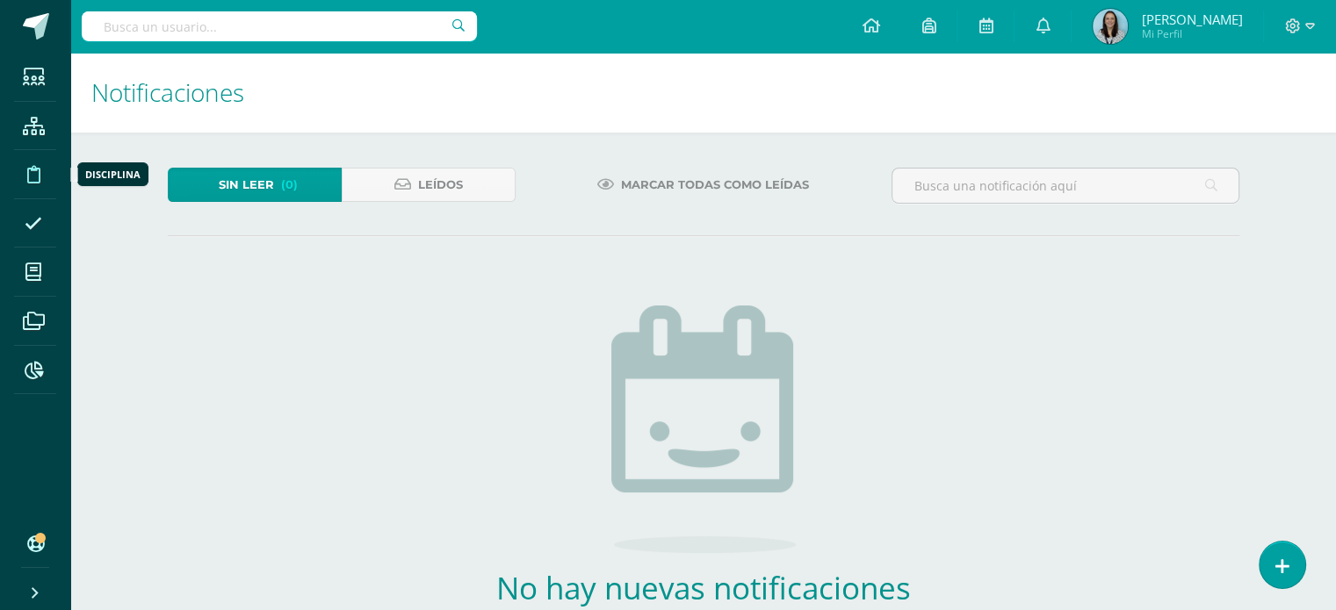
click at [29, 184] on span at bounding box center [34, 175] width 40 height 40
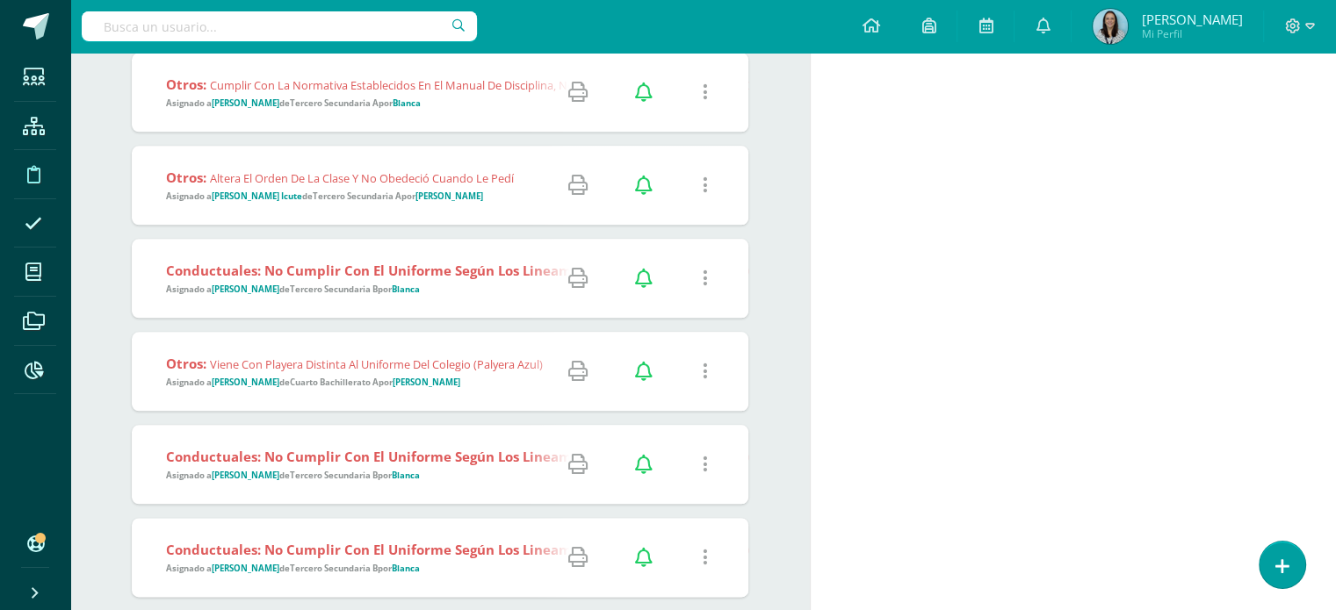
scroll to position [2125, 0]
